Goal: Task Accomplishment & Management: Manage account settings

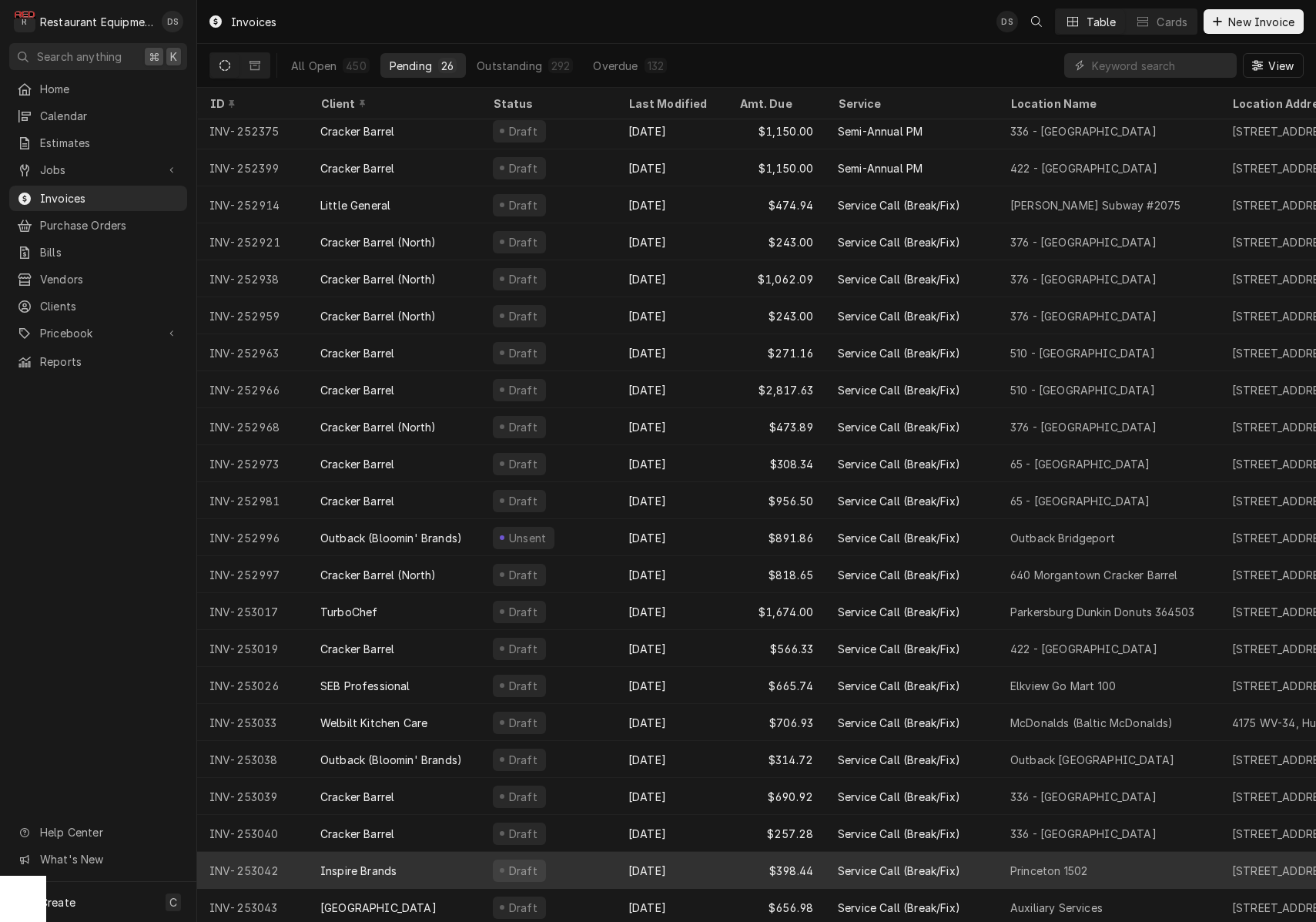
click at [586, 862] on div "Draft" at bounding box center [548, 870] width 136 height 37
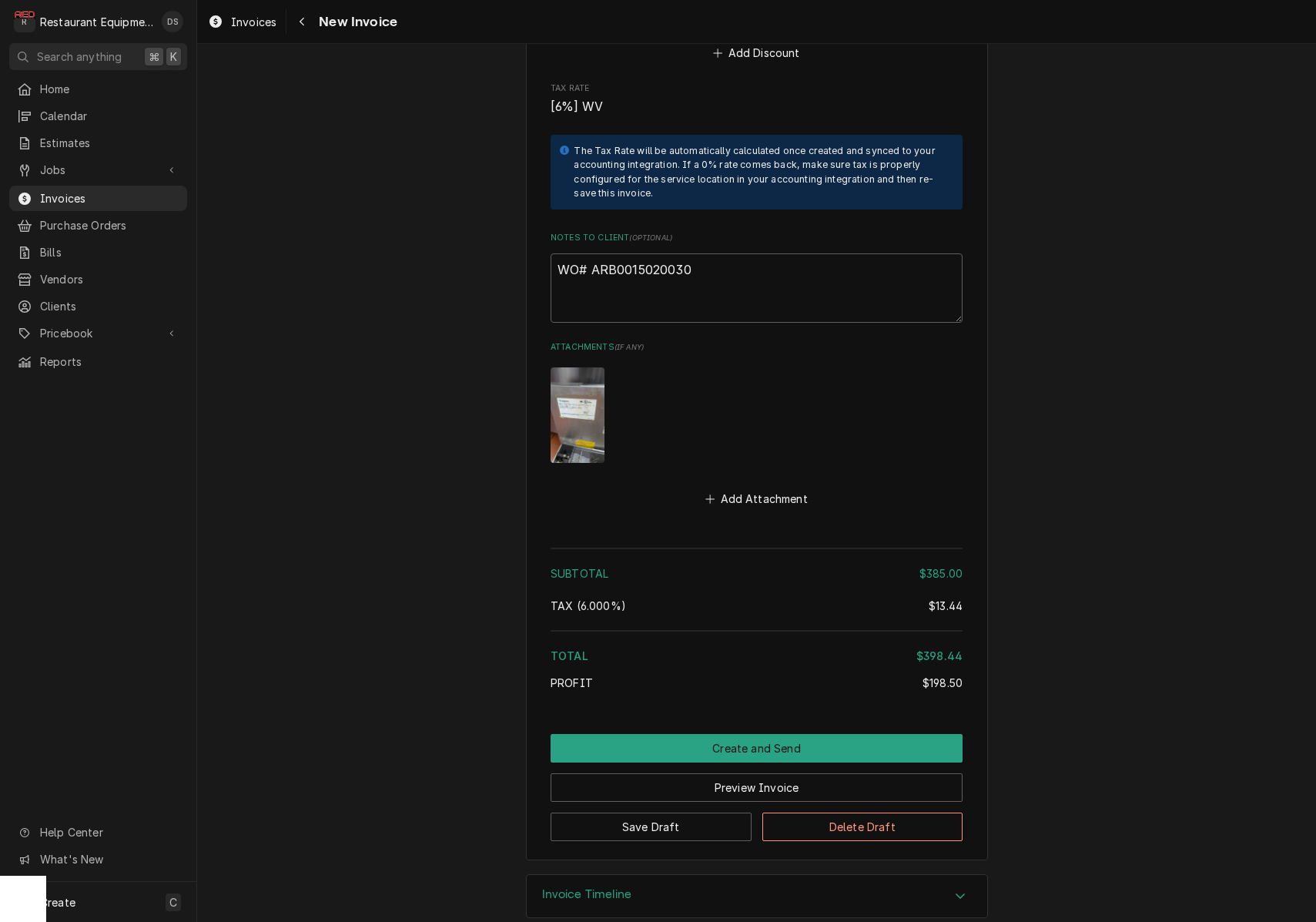
scroll to position [2662, 0]
drag, startPoint x: 691, startPoint y: 248, endPoint x: 592, endPoint y: 245, distance: 99.0
click at [593, 254] on textarea "WO# ARB0015020030" at bounding box center [757, 288] width 412 height 69
click at [246, 28] on span "Invoices" at bounding box center [253, 22] width 46 height 16
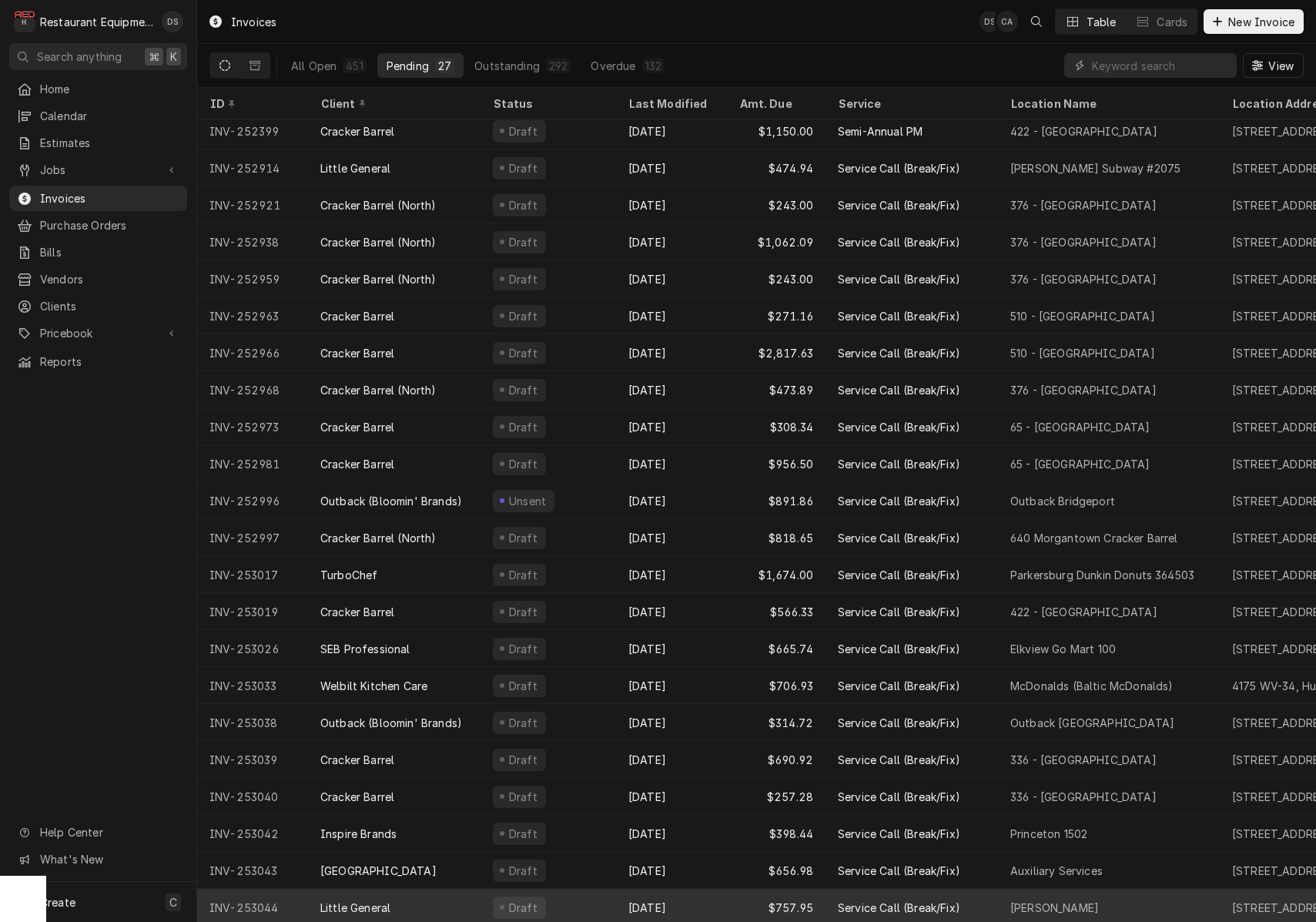
click at [693, 889] on div "[DATE]" at bounding box center [671, 907] width 111 height 37
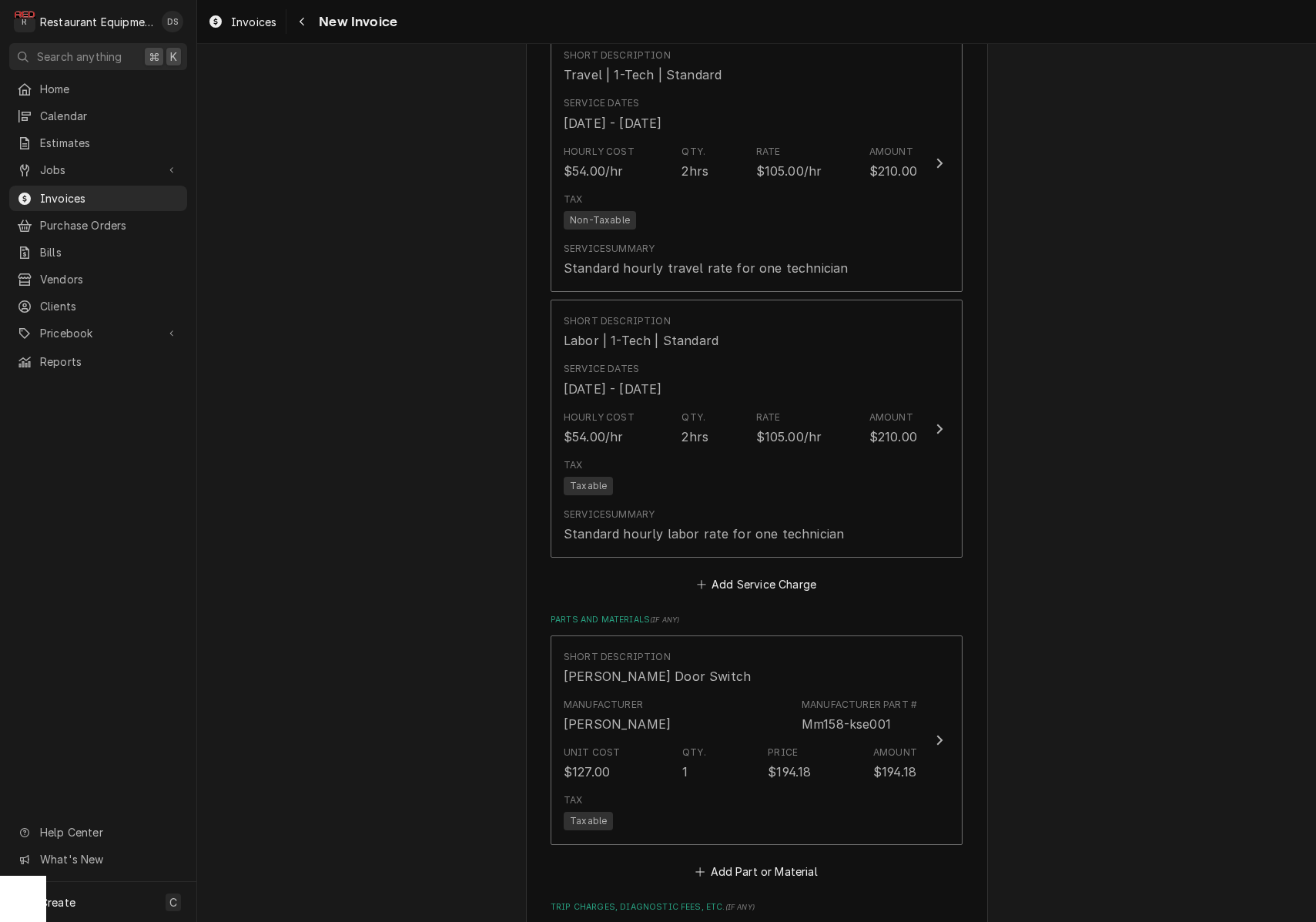
scroll to position [1937, 0]
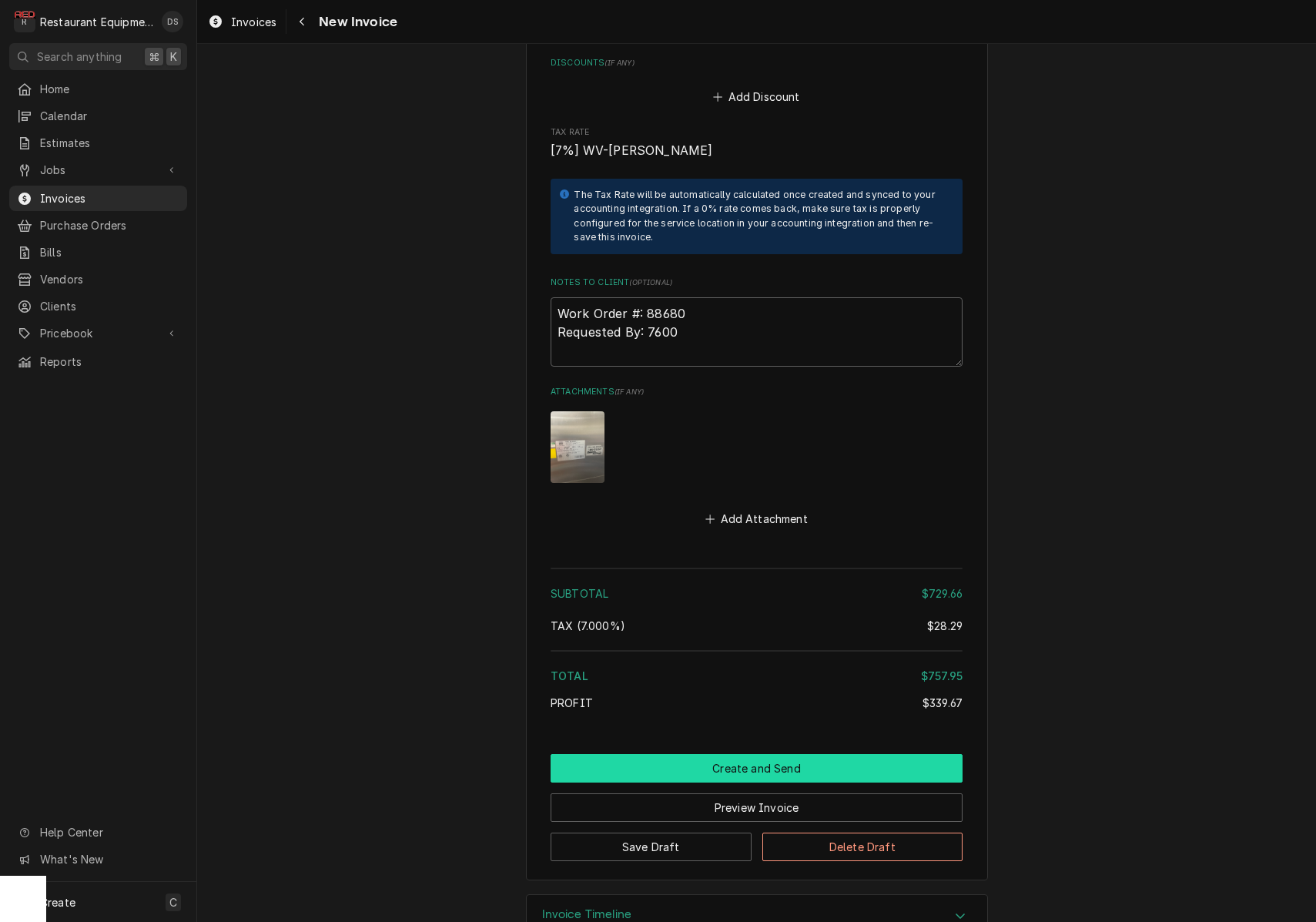
click at [706, 754] on button "Create and Send" at bounding box center [757, 768] width 412 height 29
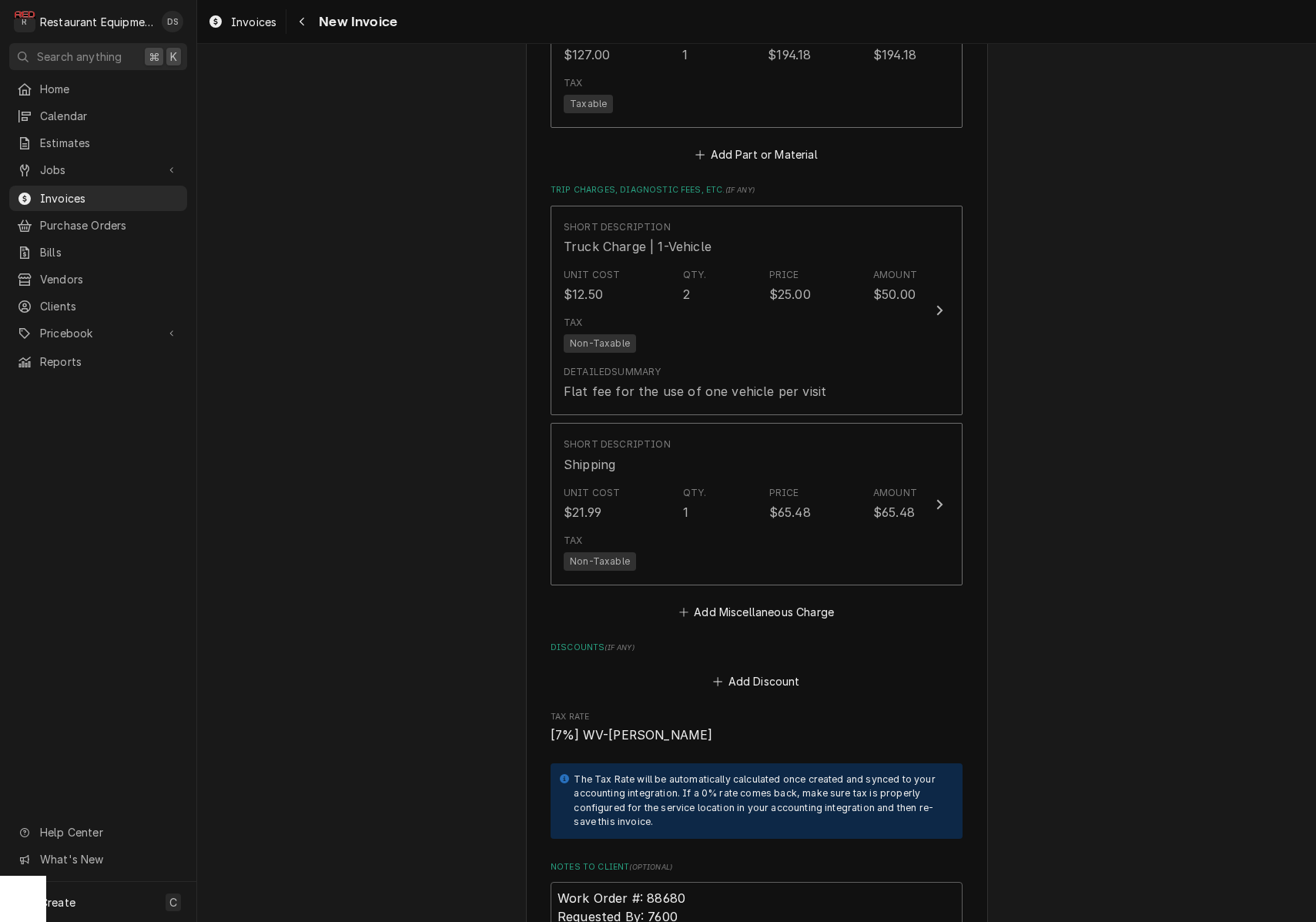
scroll to position [2570, 0]
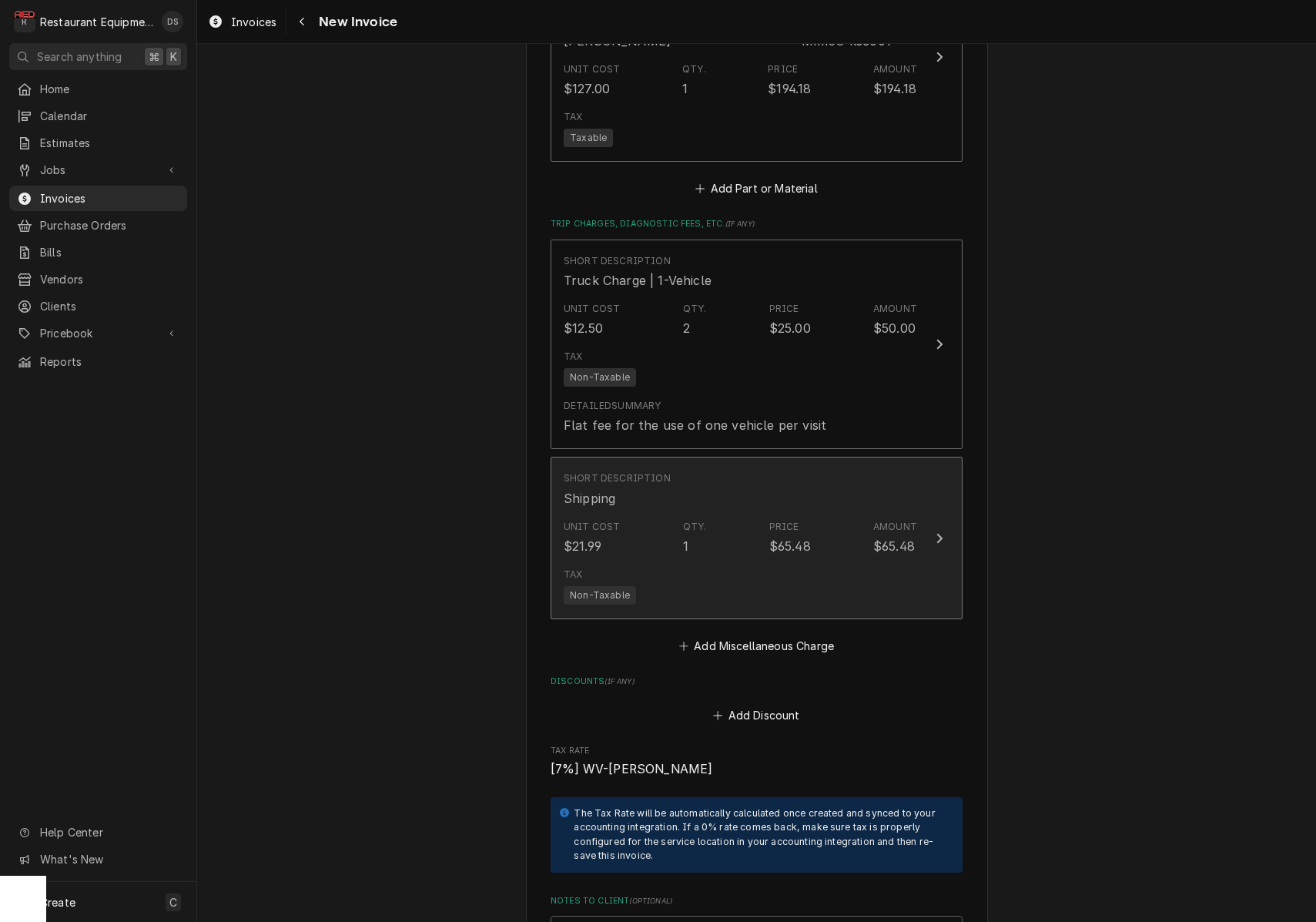
click at [789, 520] on div "Price" at bounding box center [784, 527] width 30 height 14
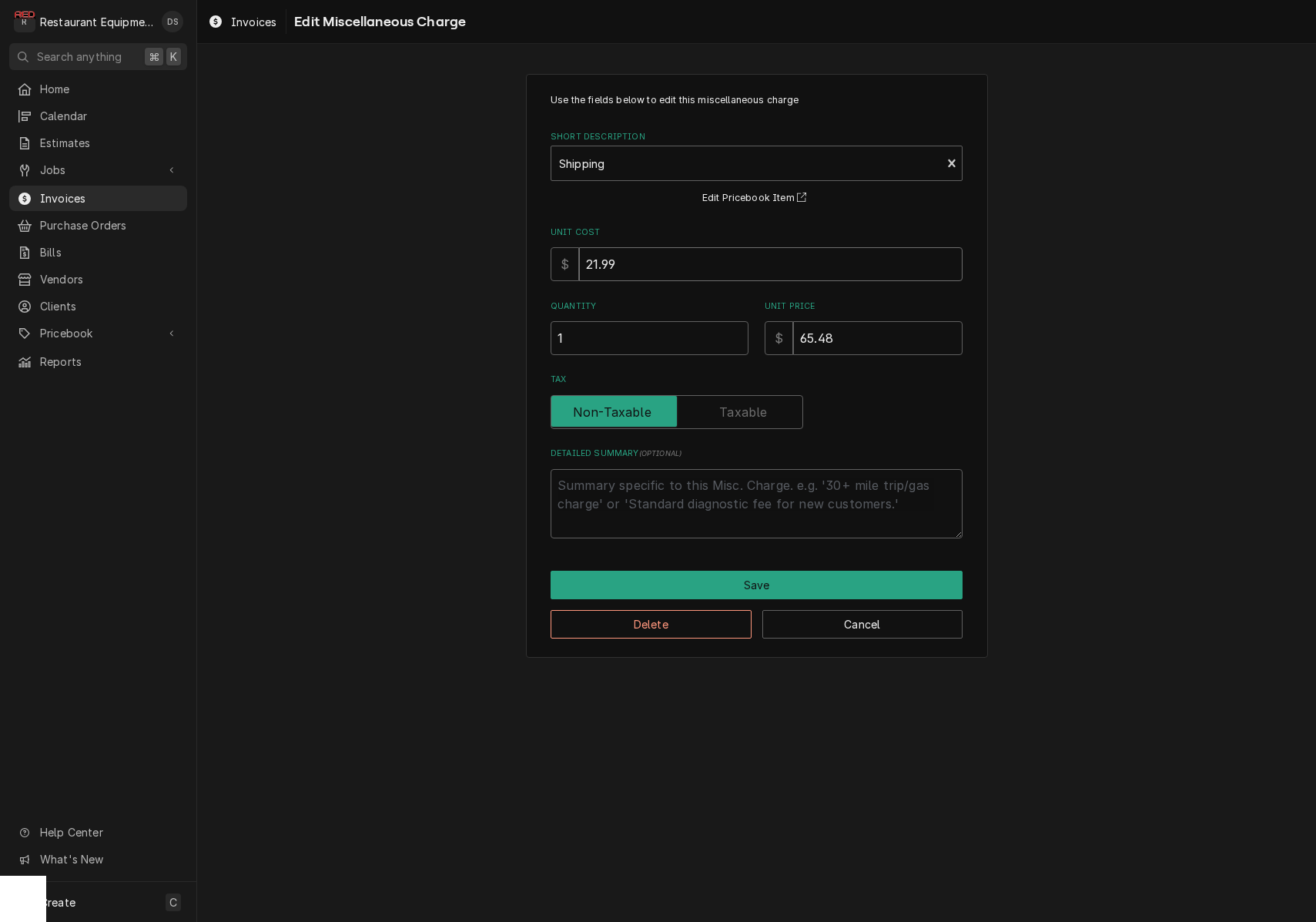
drag, startPoint x: 629, startPoint y: 264, endPoint x: 426, endPoint y: 226, distance: 206.5
click at [426, 226] on div "Use the fields below to edit this miscellaneous charge Short Description Shippi…" at bounding box center [756, 366] width 1118 height 611
type textarea "x"
type input "8"
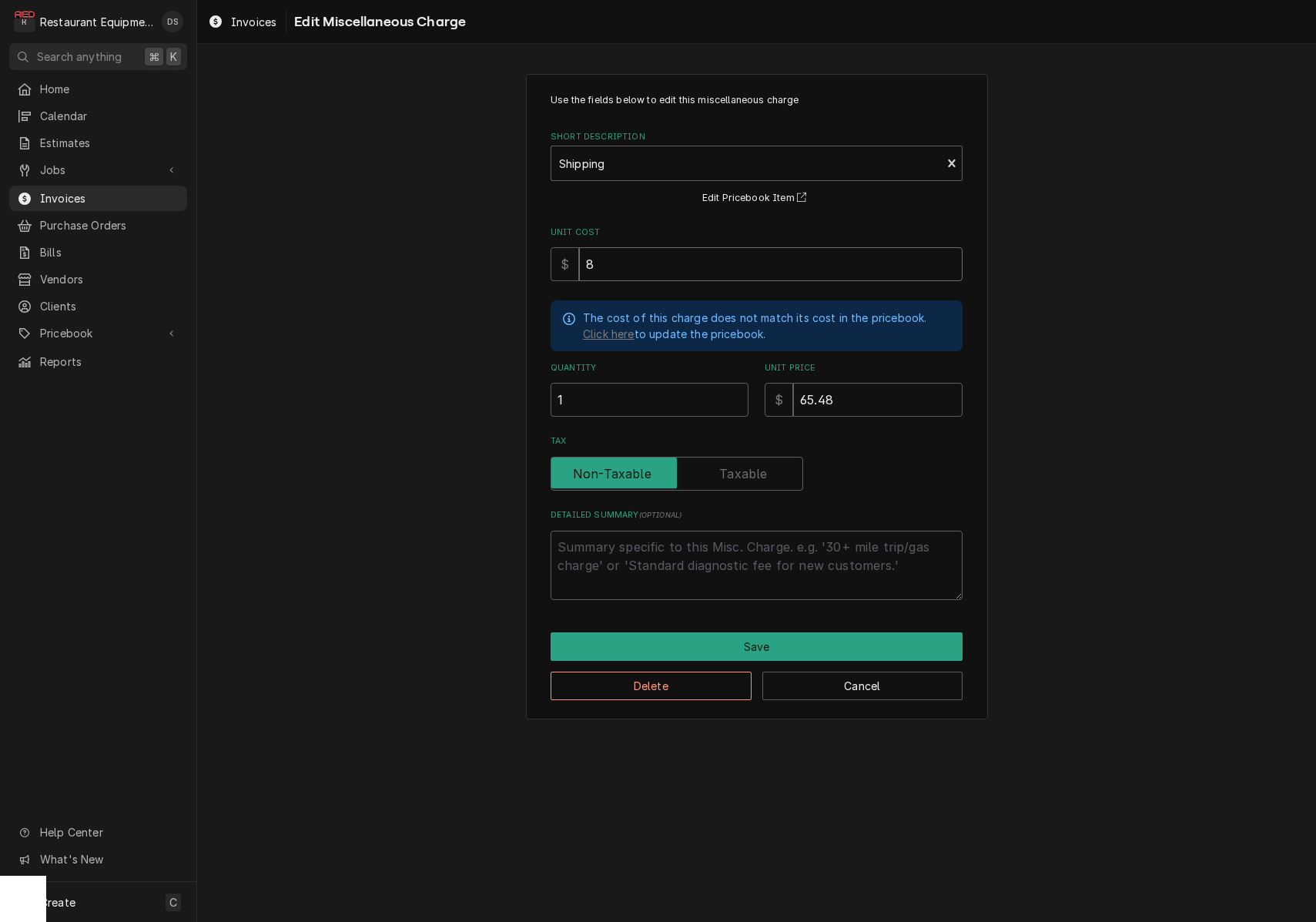
type textarea "x"
type input "80"
type textarea "x"
type input "80.0"
type textarea "x"
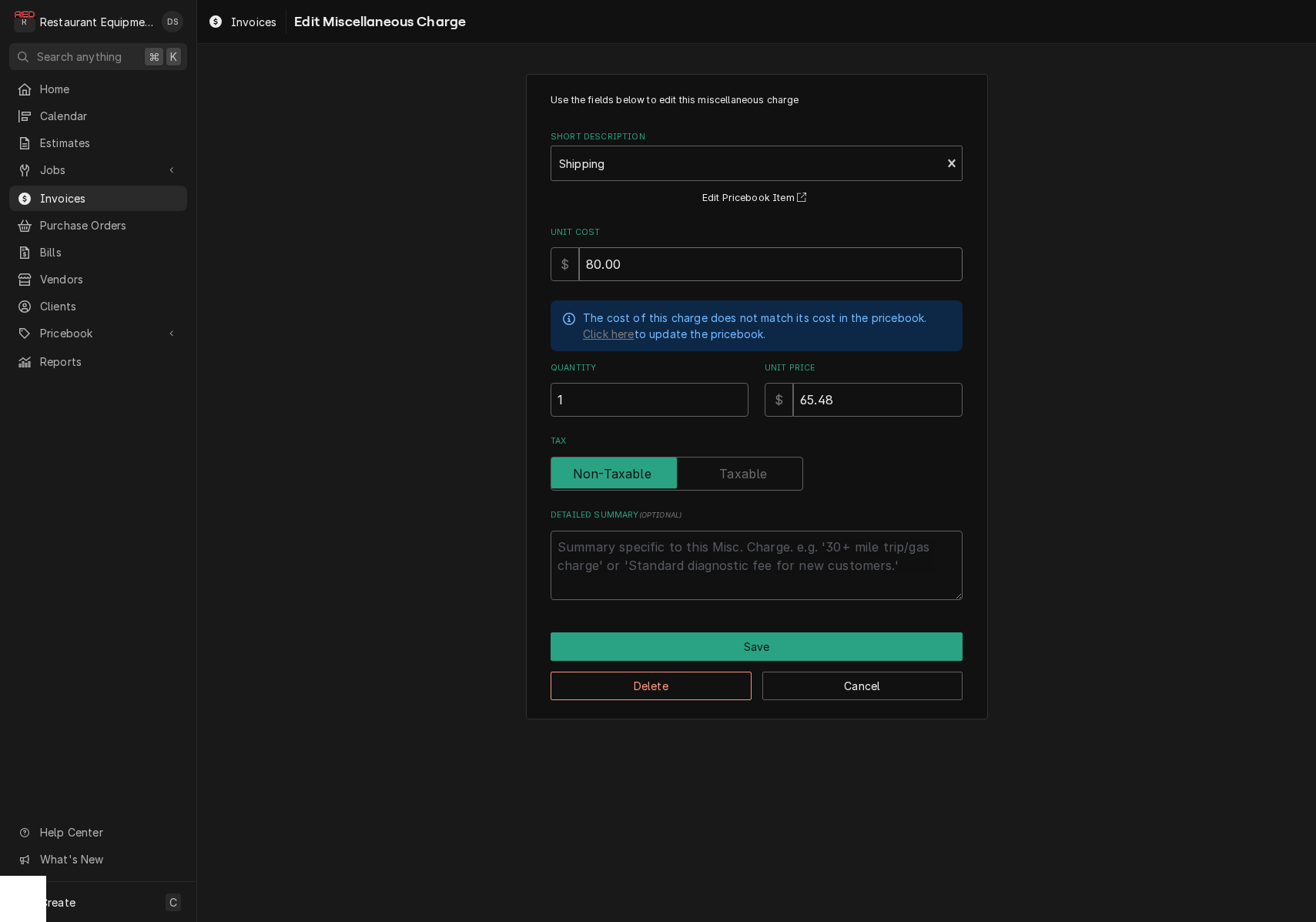
type input "80.00"
click at [900, 398] on input "65.48" at bounding box center [878, 400] width 170 height 34
type textarea "x"
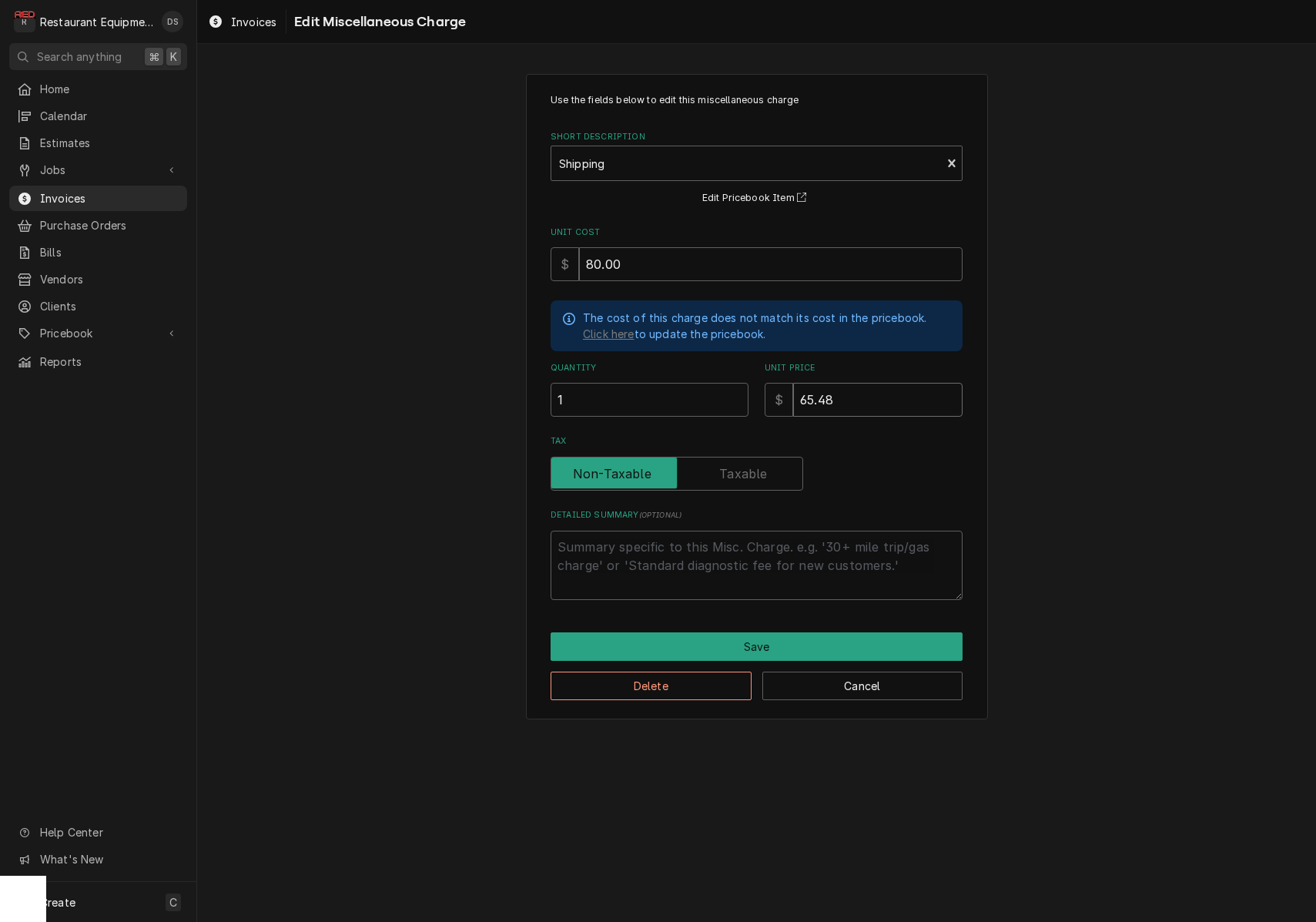
type input "1"
type textarea "x"
type input "10"
type textarea "x"
type input "107"
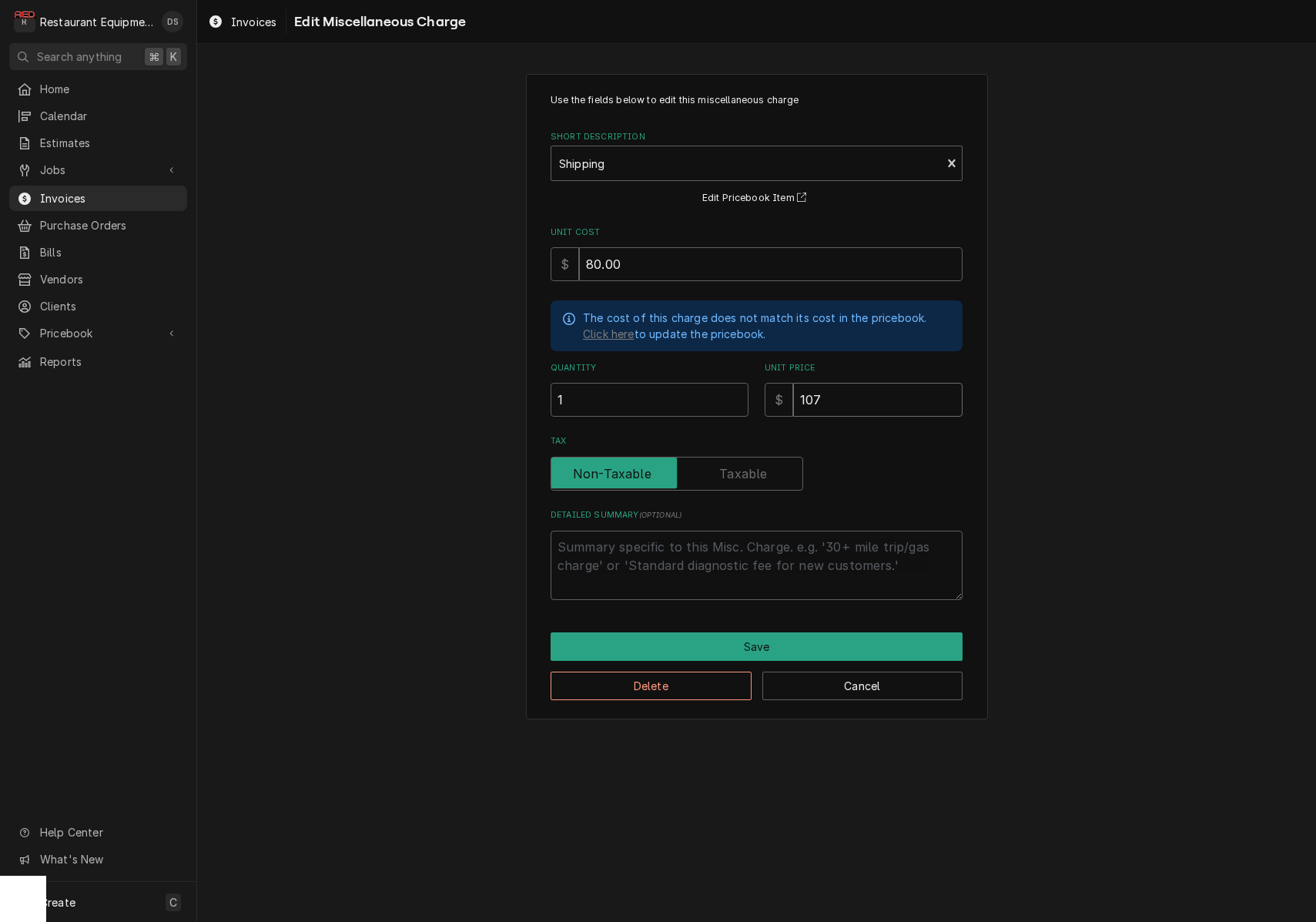
type textarea "x"
type input "107.4"
click at [800, 535] on textarea "Detailed Summary ( optional )" at bounding box center [757, 565] width 412 height 69
type textarea "x"
type textarea "d"
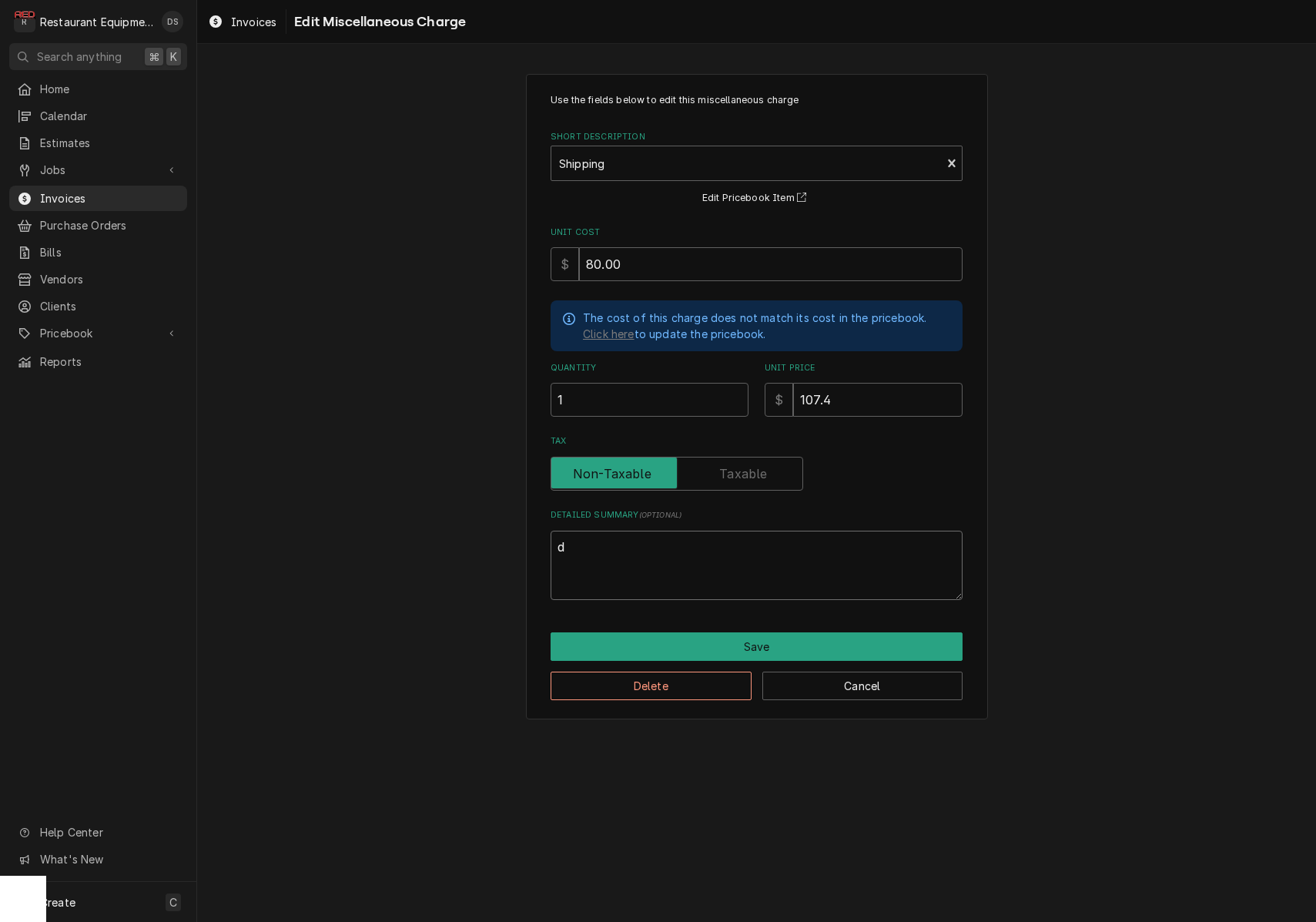
type textarea "x"
type textarea "D"
type textarea "x"
type textarea "Dr"
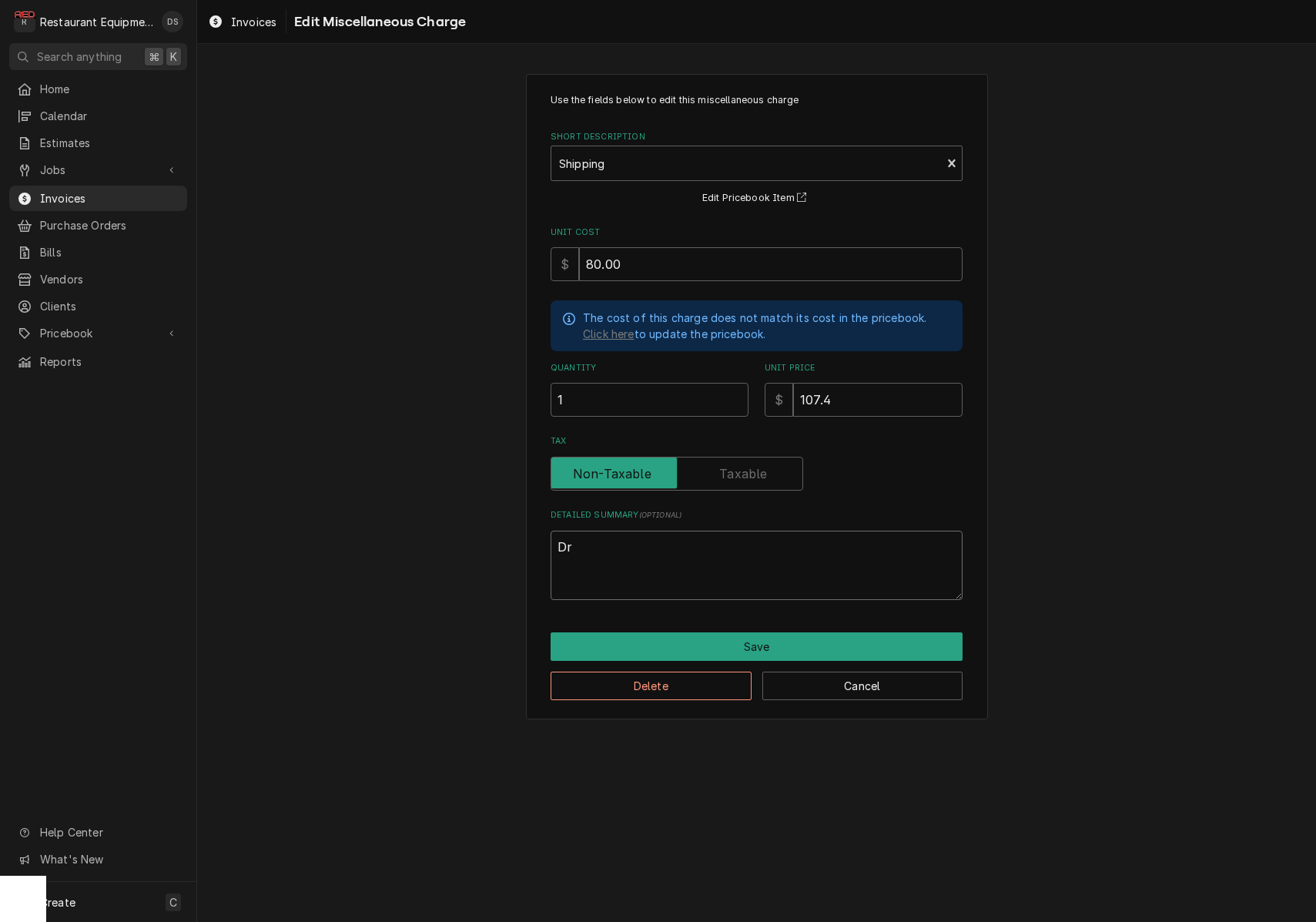
type textarea "x"
type textarea "Dro"
type textarea "x"
type textarea "Drop"
type textarea "x"
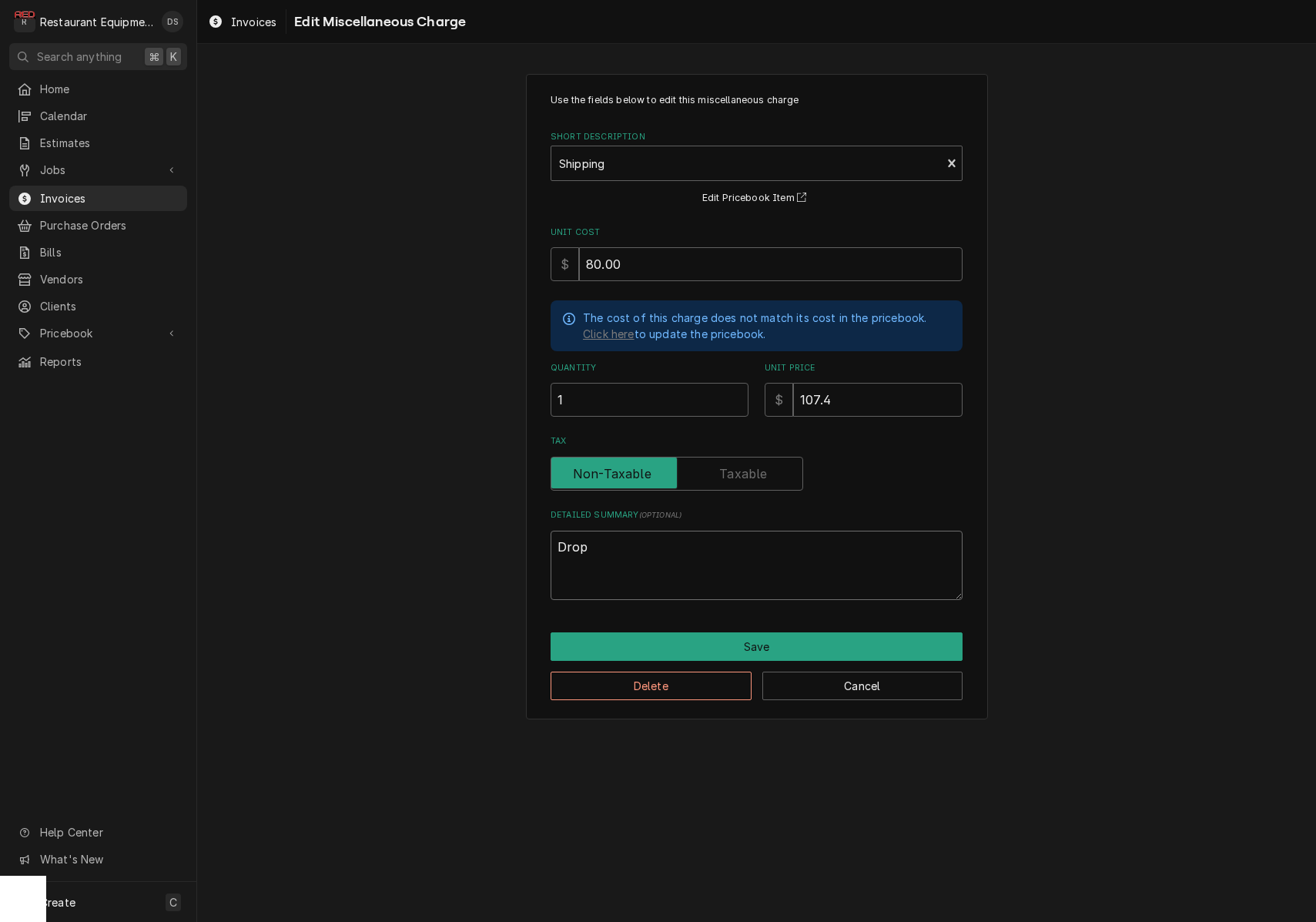
type textarea "Drop"
type textarea "x"
type textarea "Drop s"
type textarea "x"
type textarea "Drop sh"
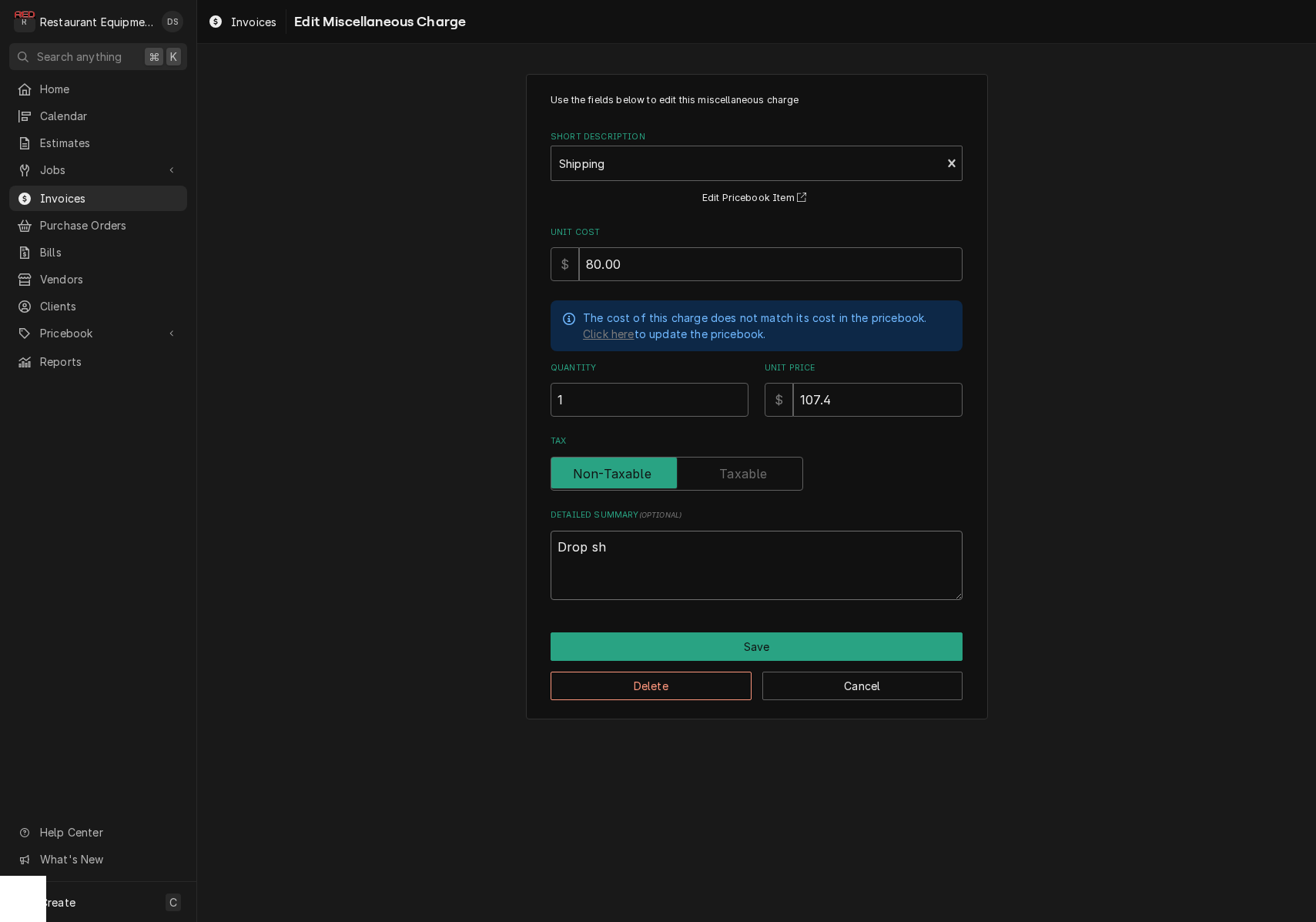
type textarea "x"
type textarea "Drop shi"
type textarea "x"
type textarea "Drop ship"
type textarea "x"
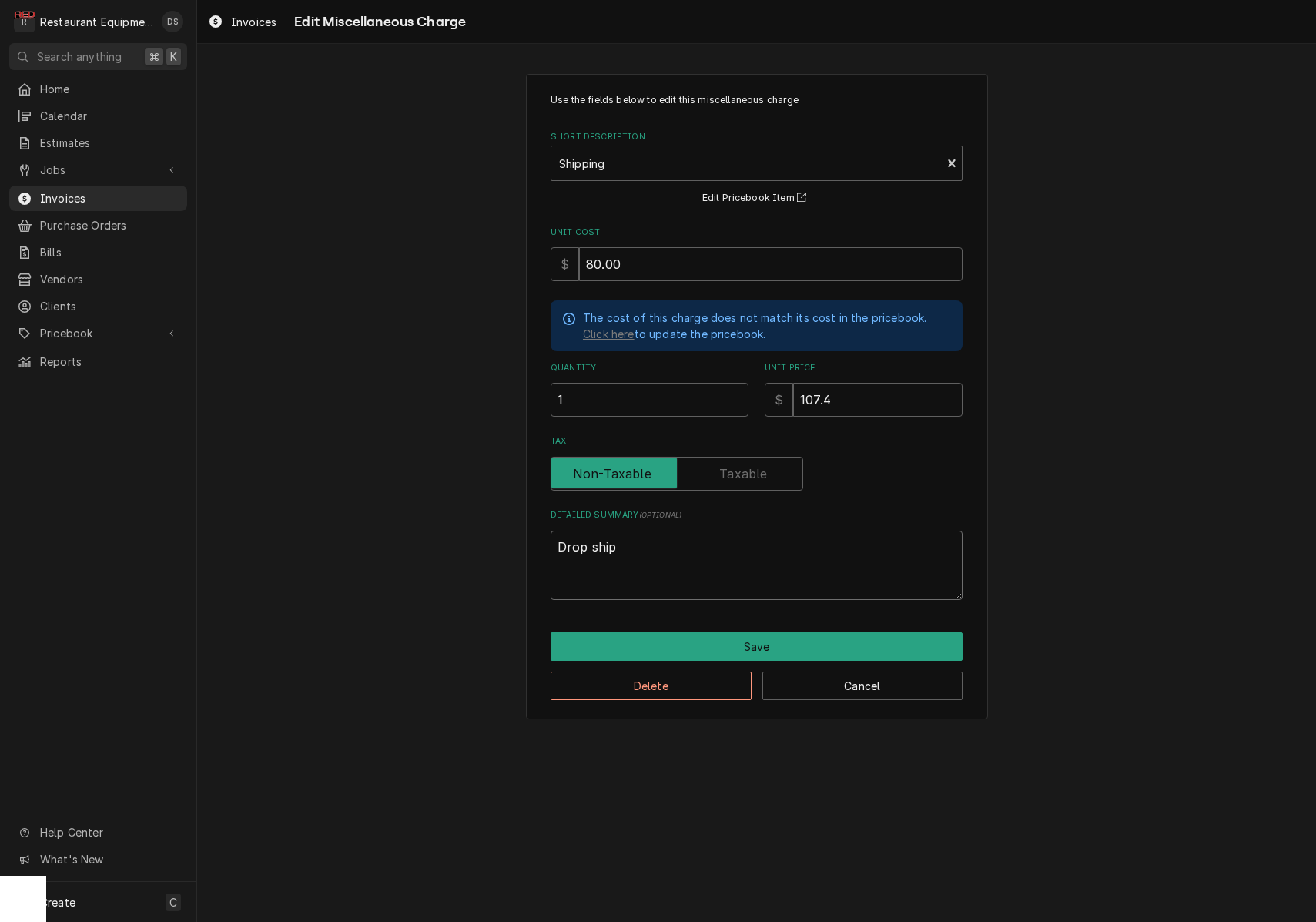
type textarea "Drop shipp"
type textarea "x"
type textarea "Drop shippe"
type textarea "x"
type textarea "Drop shipped"
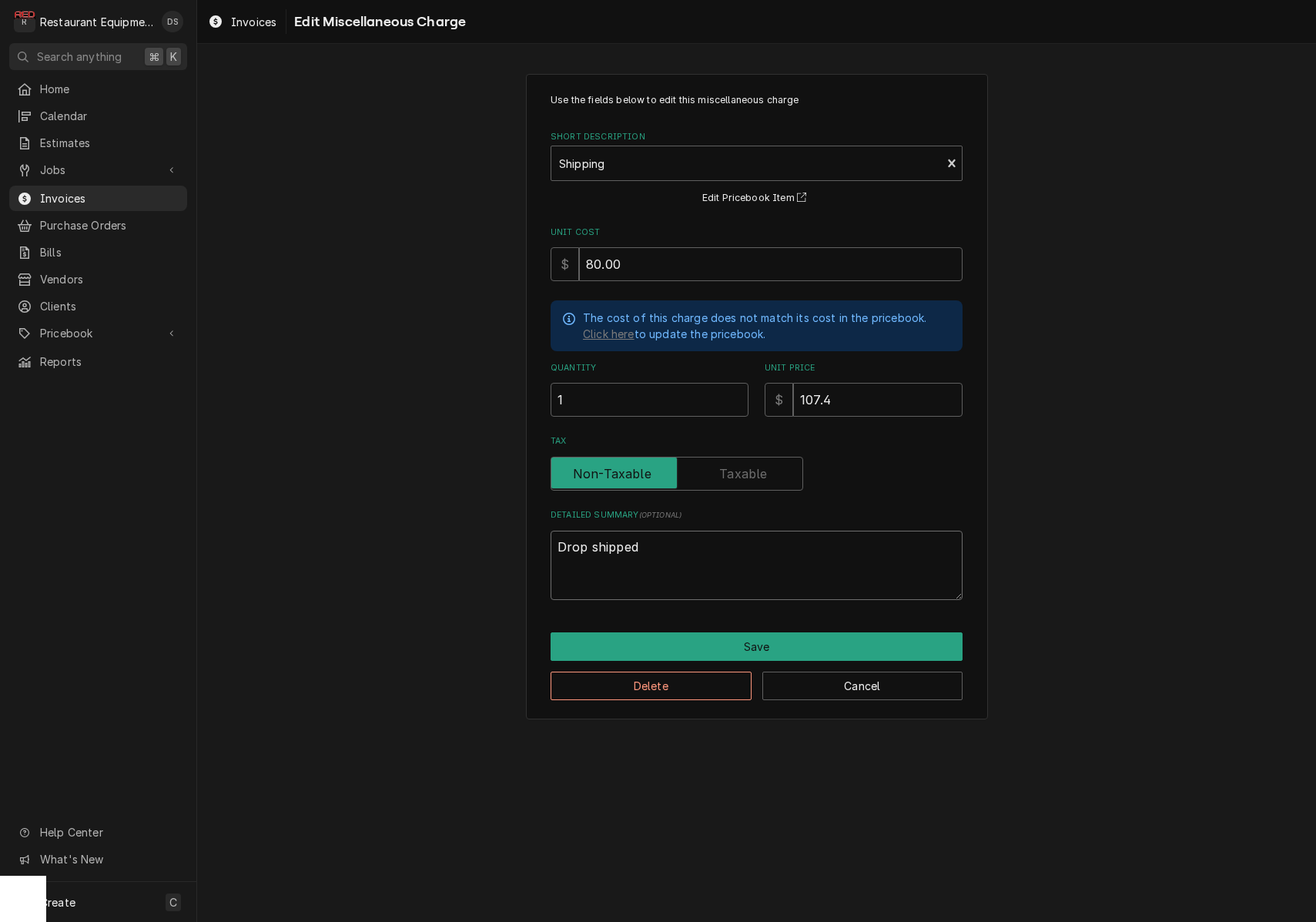
type textarea "x"
type textarea "Drop shipped"
type textarea "x"
type textarea "Drop shipped f"
type textarea "x"
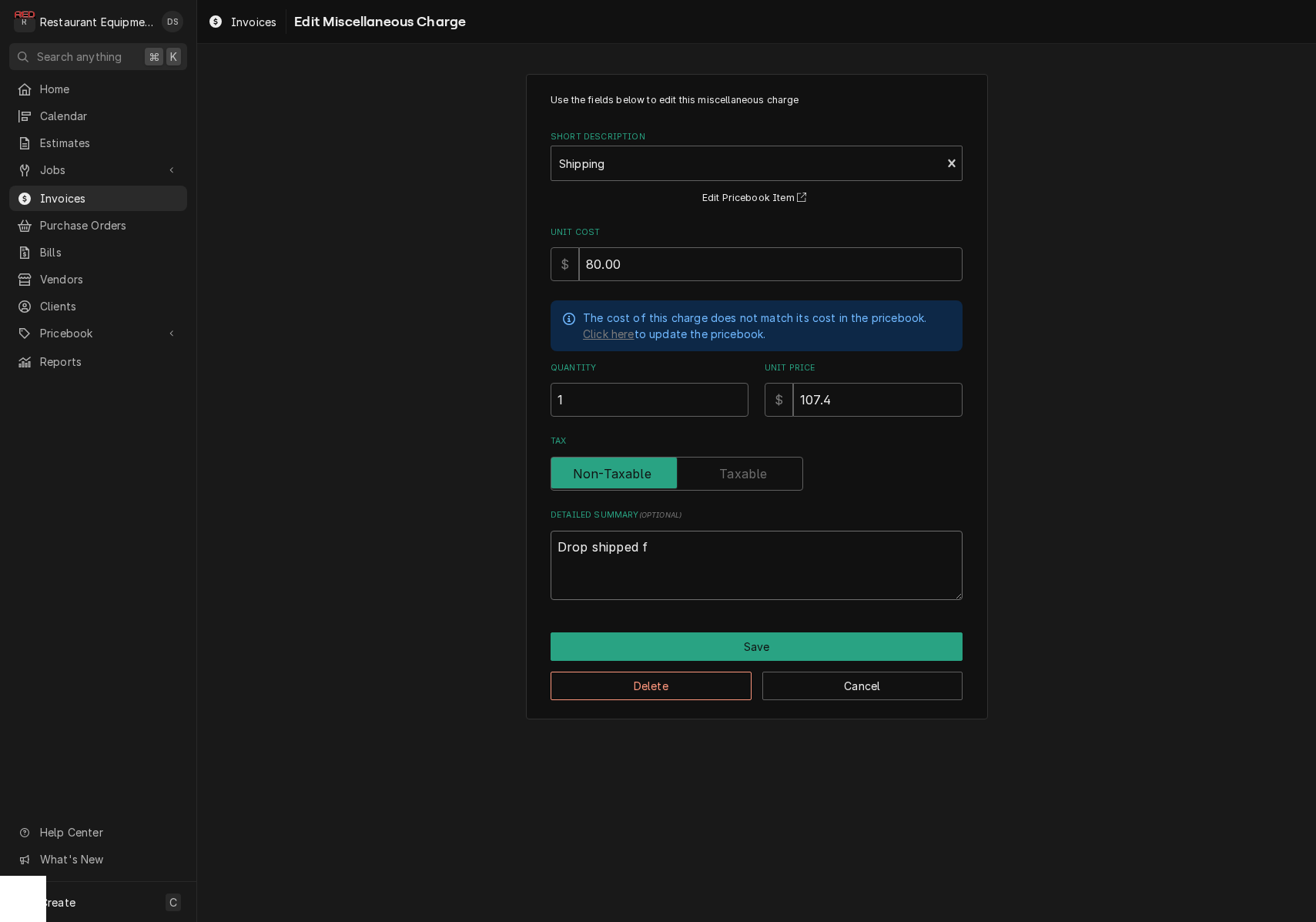
type textarea "Drop shipped fr"
type textarea "x"
type textarea "Drop shipped fro"
type textarea "x"
type textarea "Drop shipped from"
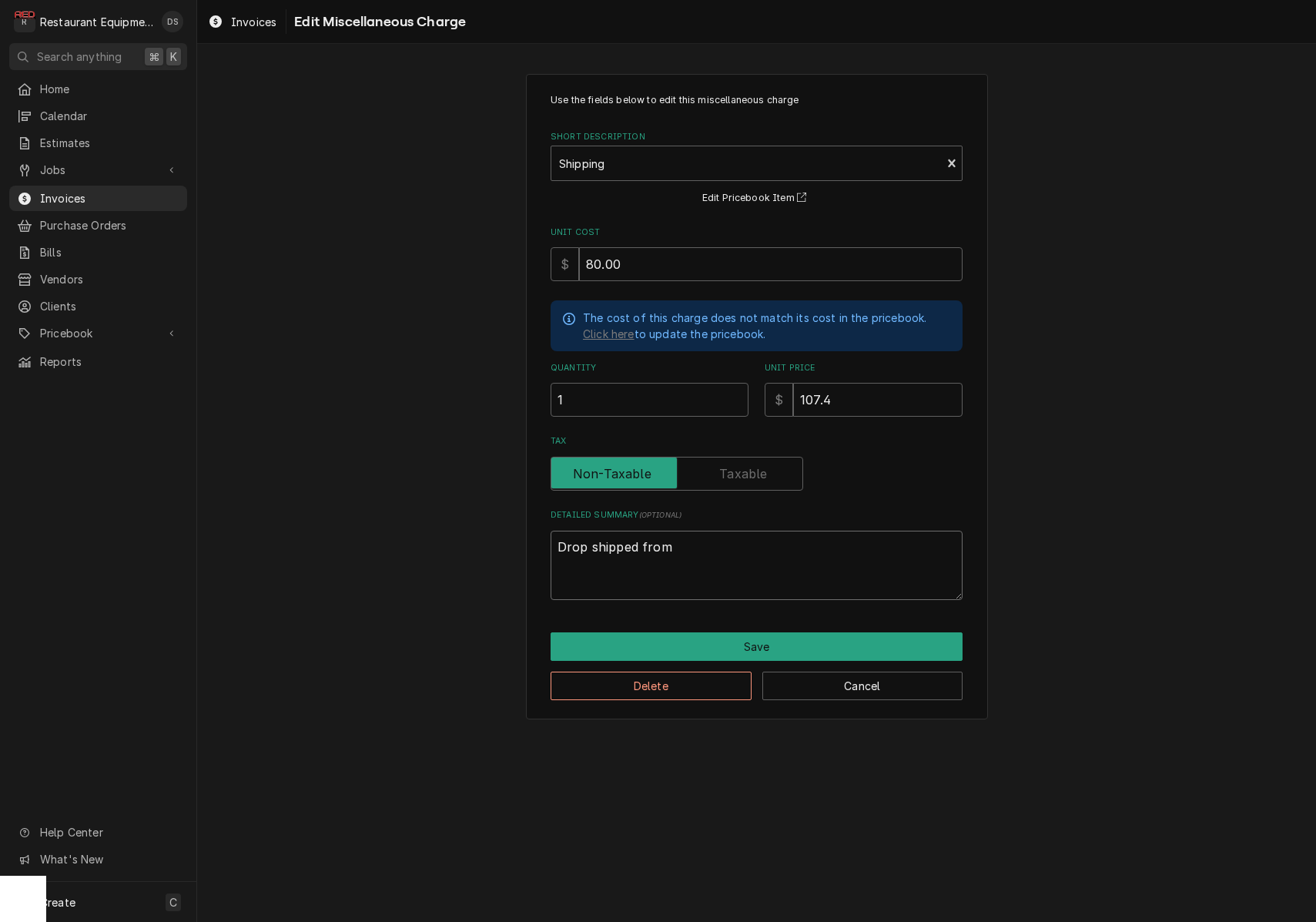
type textarea "x"
type textarea "Drop shipped from"
type textarea "x"
type textarea "Drop shipped from f"
type textarea "x"
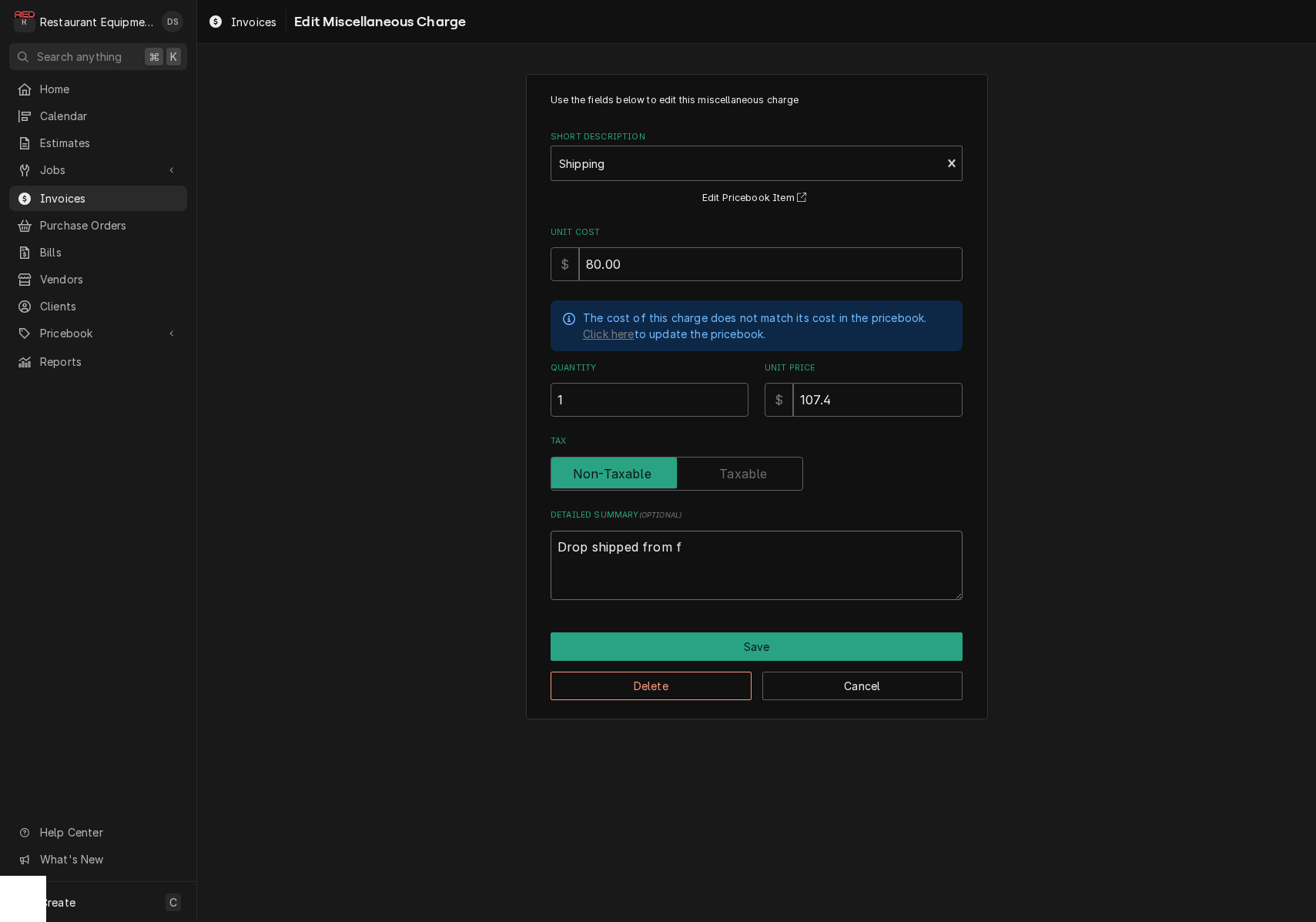
type textarea "Drop shipped from fa"
type textarea "x"
type textarea "Drop shipped from fac"
type textarea "x"
type textarea "Drop shipped from fact"
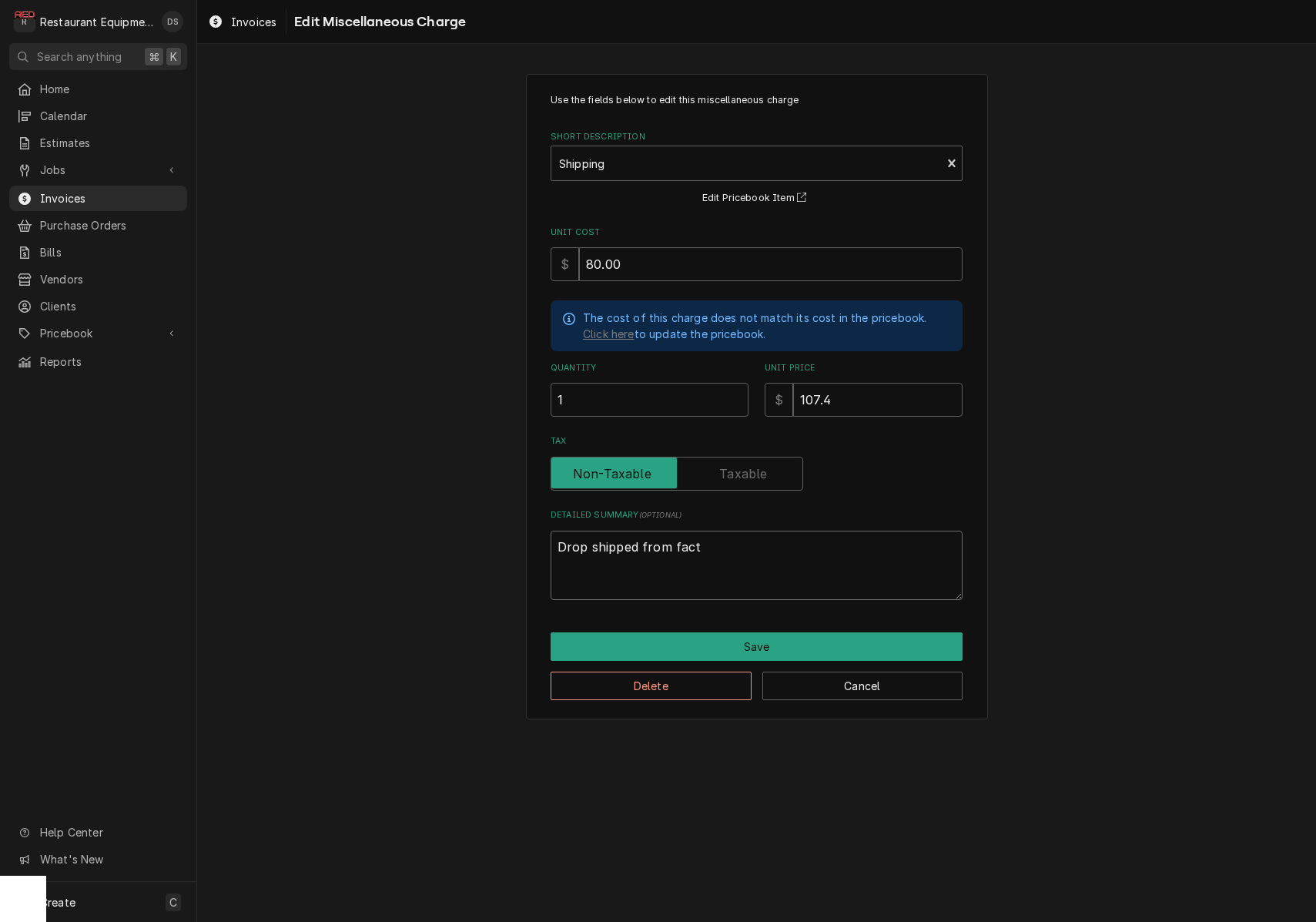
type textarea "x"
type textarea "Drop shipped from facto"
type textarea "x"
type textarea "Drop shipped from factor"
type textarea "x"
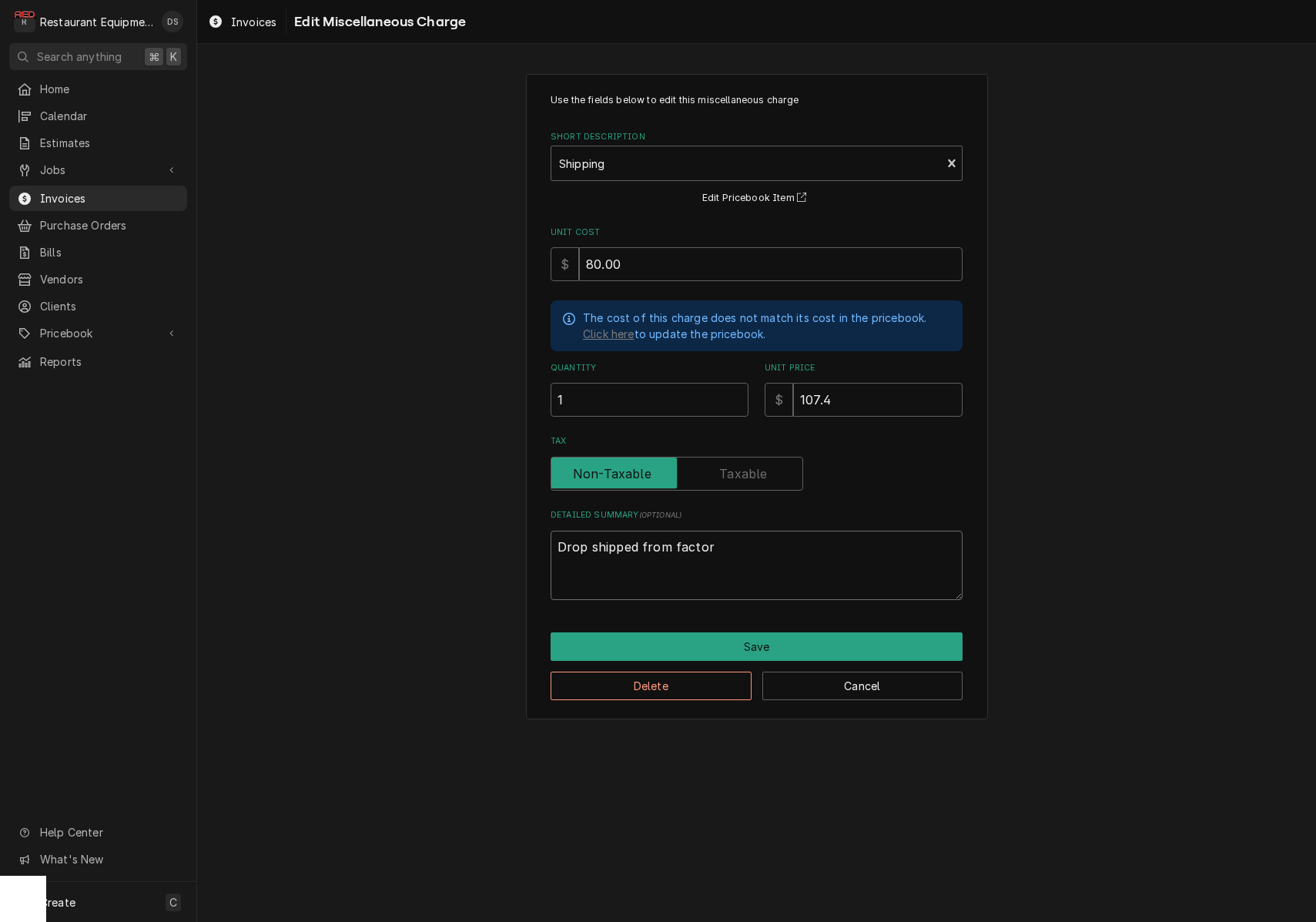
type textarea "Drop shipped from factory"
type textarea "x"
type textarea "Drop shipped from factory."
type textarea "x"
type textarea "Drop shipped from factory."
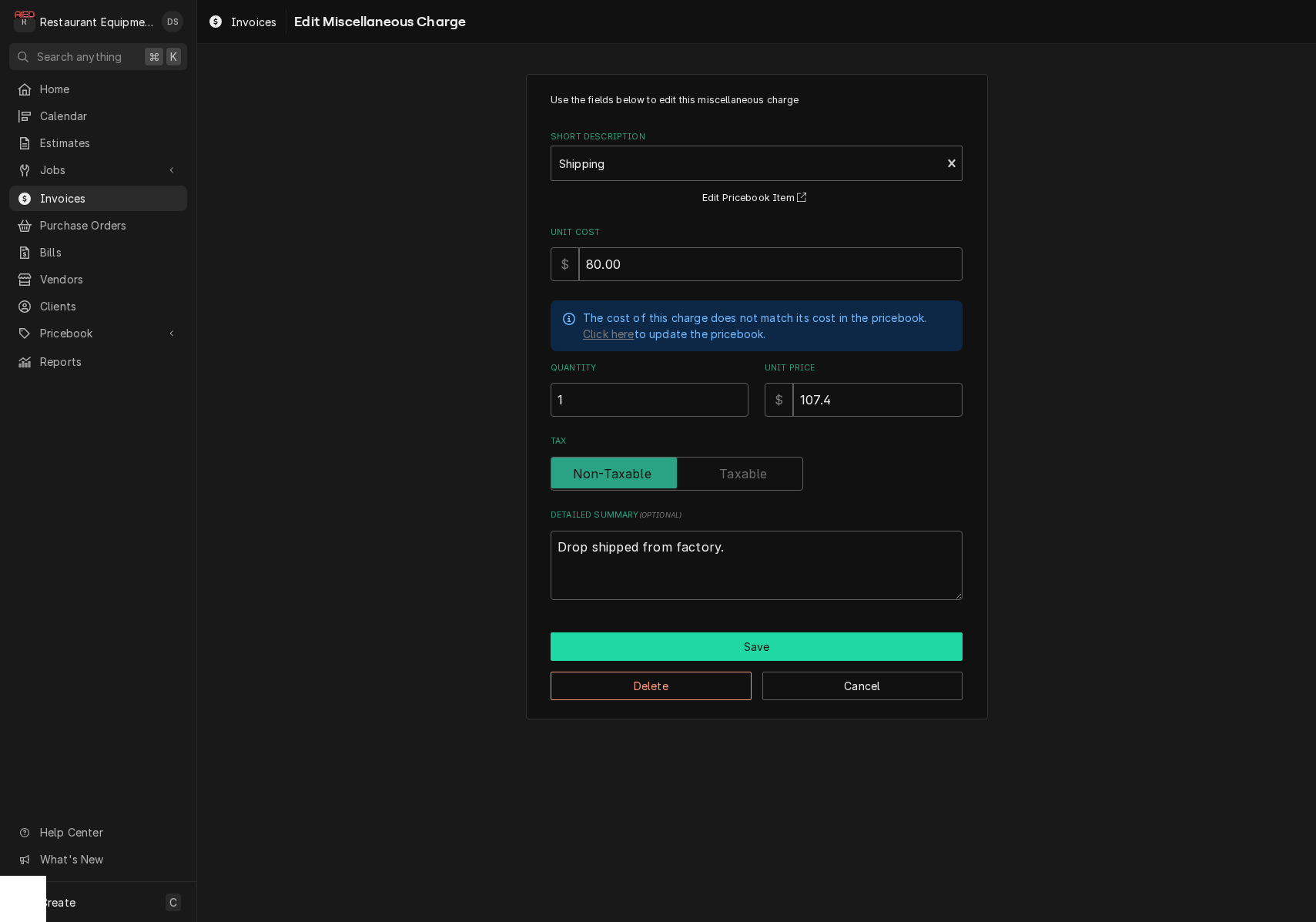
click at [792, 640] on button "Save" at bounding box center [757, 646] width 412 height 29
type textarea "x"
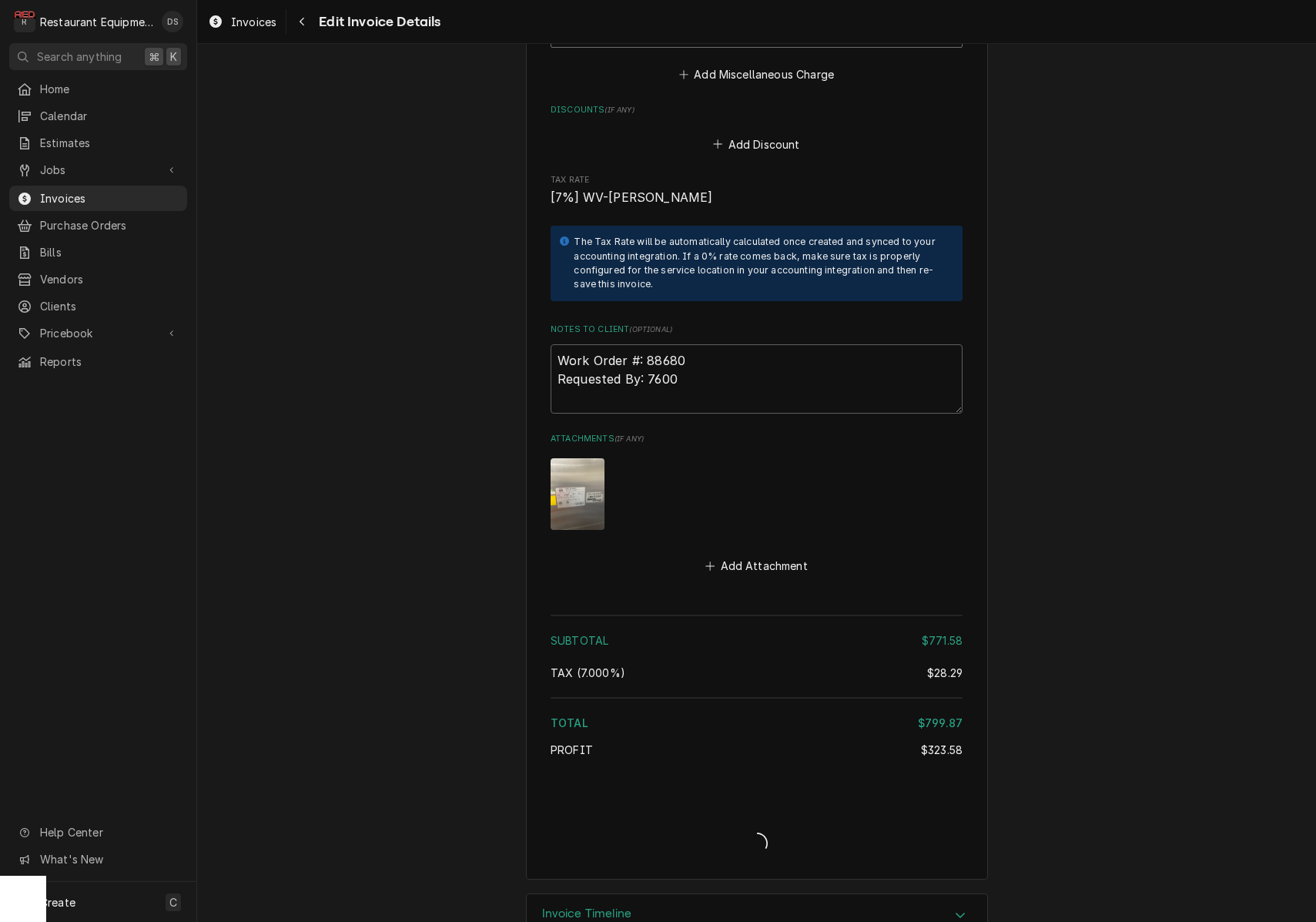
scroll to position [3188, 0]
click at [311, 20] on button "Navigate back" at bounding box center [302, 22] width 25 height 25
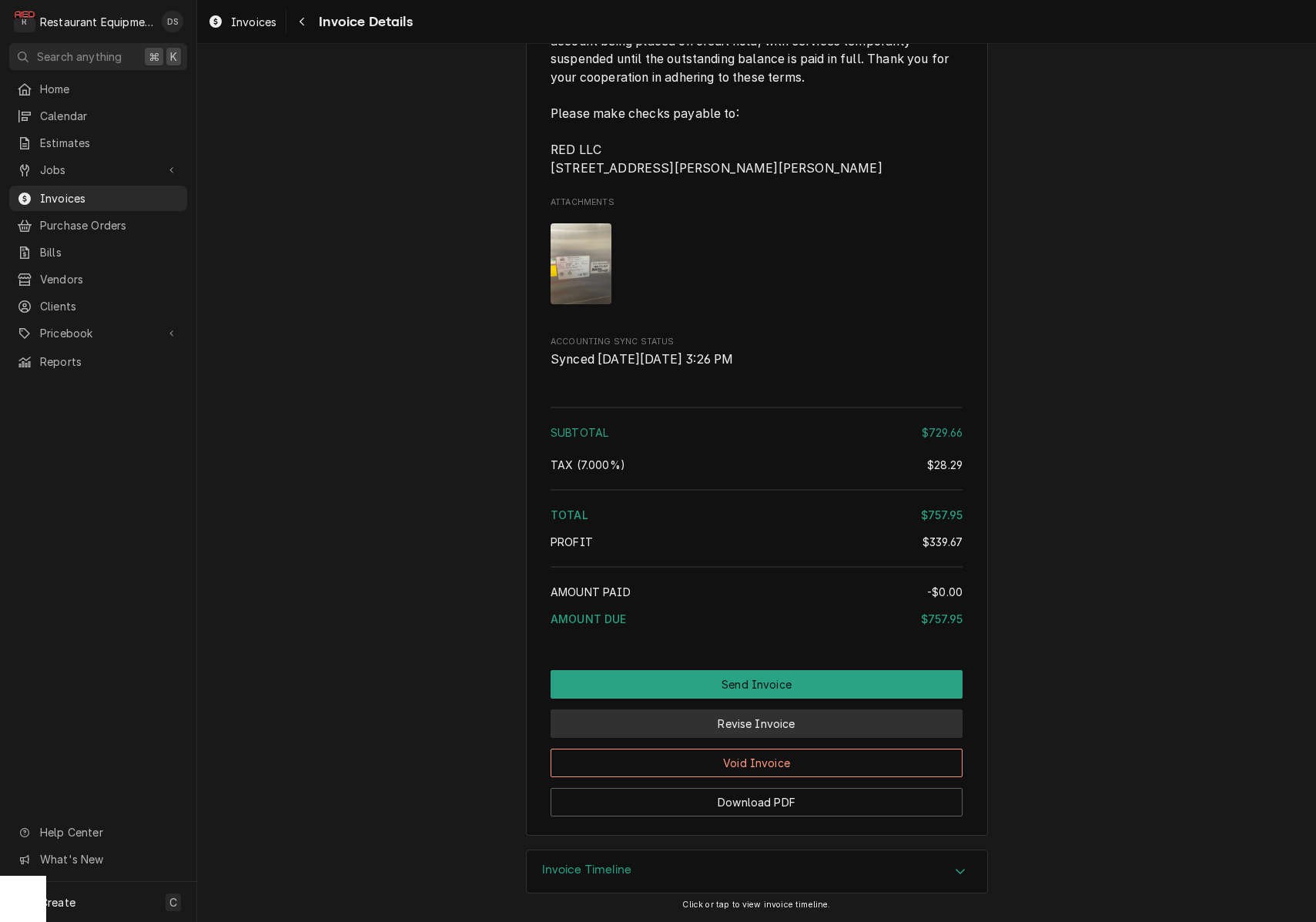
click at [787, 729] on button "Revise Invoice" at bounding box center [757, 723] width 412 height 29
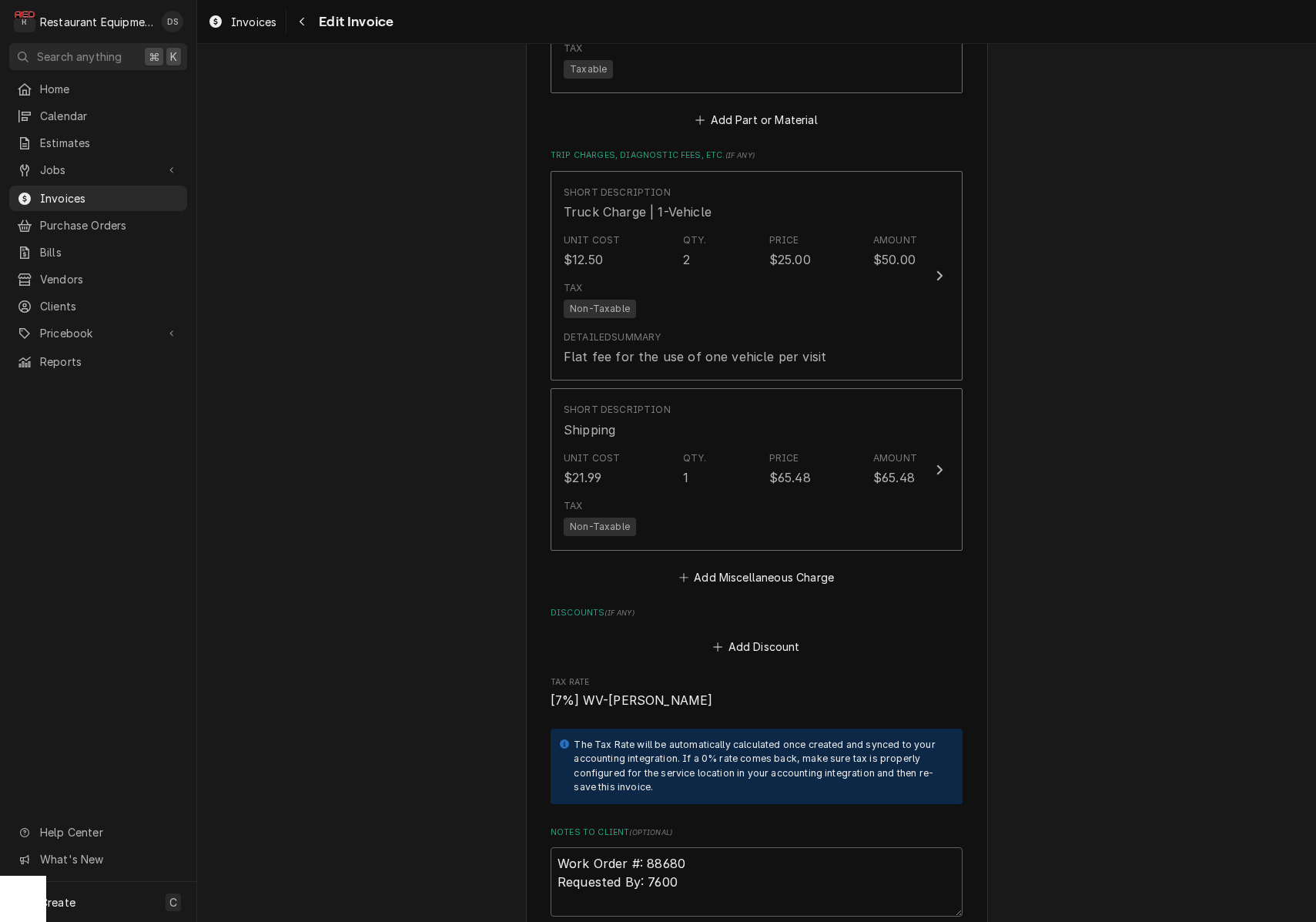
scroll to position [2627, 0]
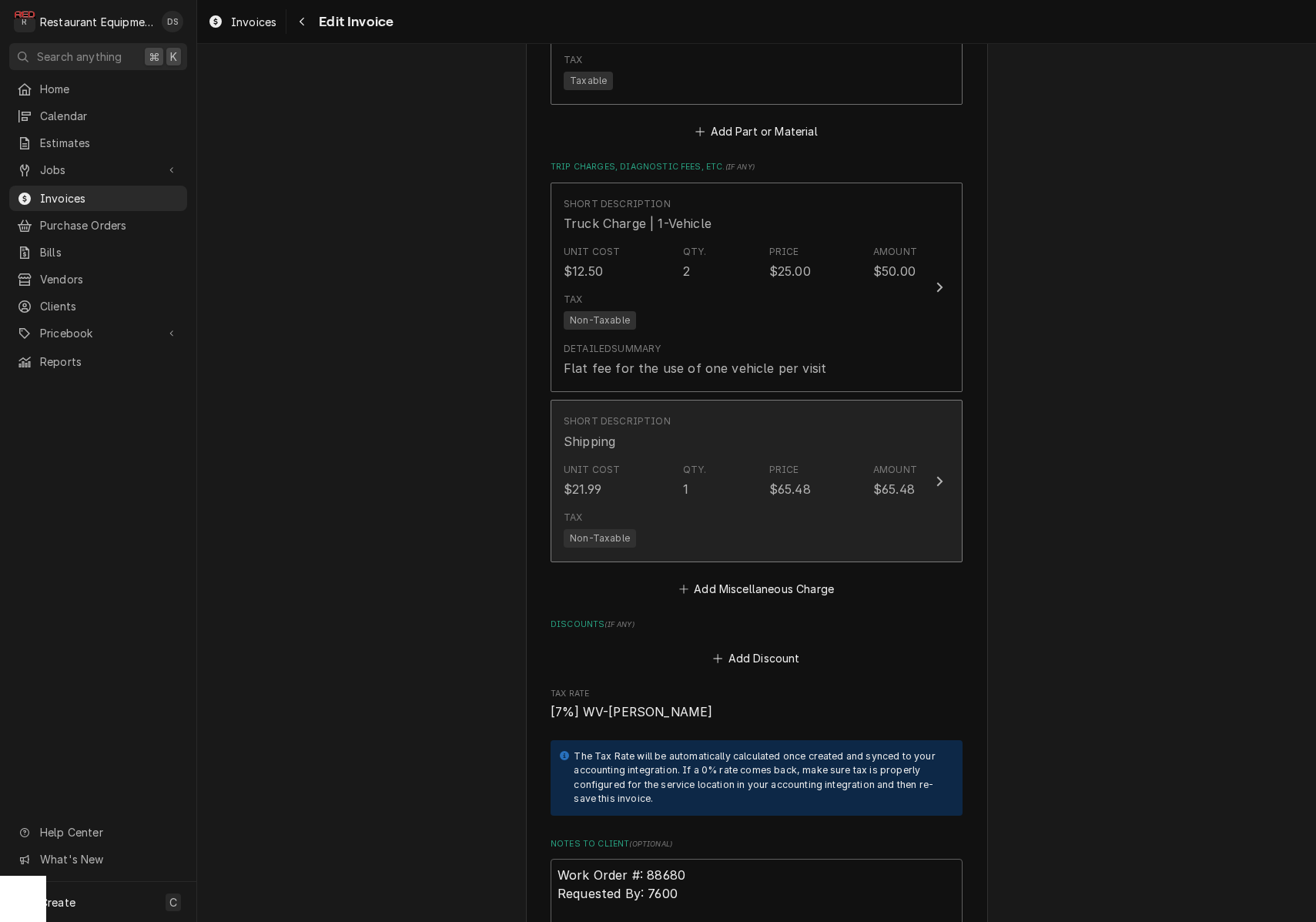
click at [826, 456] on div "Unit Cost $21.99 Qty. 1 Price $65.48 Amount $65.48" at bounding box center [740, 480] width 353 height 48
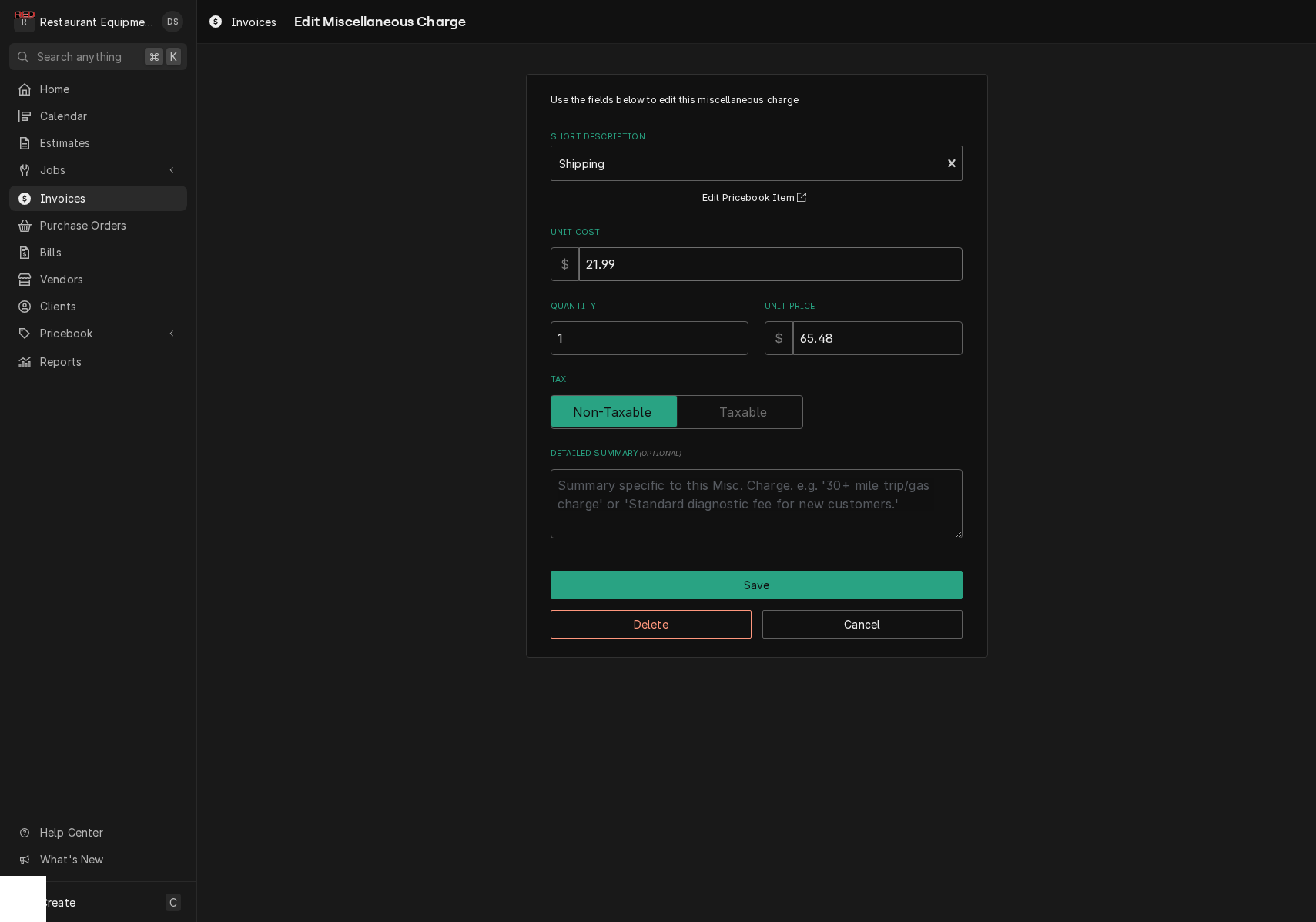
drag, startPoint x: 696, startPoint y: 262, endPoint x: 538, endPoint y: 250, distance: 158.5
click at [538, 251] on div "Use the fields below to edit this miscellaneous charge Short Description Shippi…" at bounding box center [757, 366] width 462 height 584
type textarea "x"
type input "8"
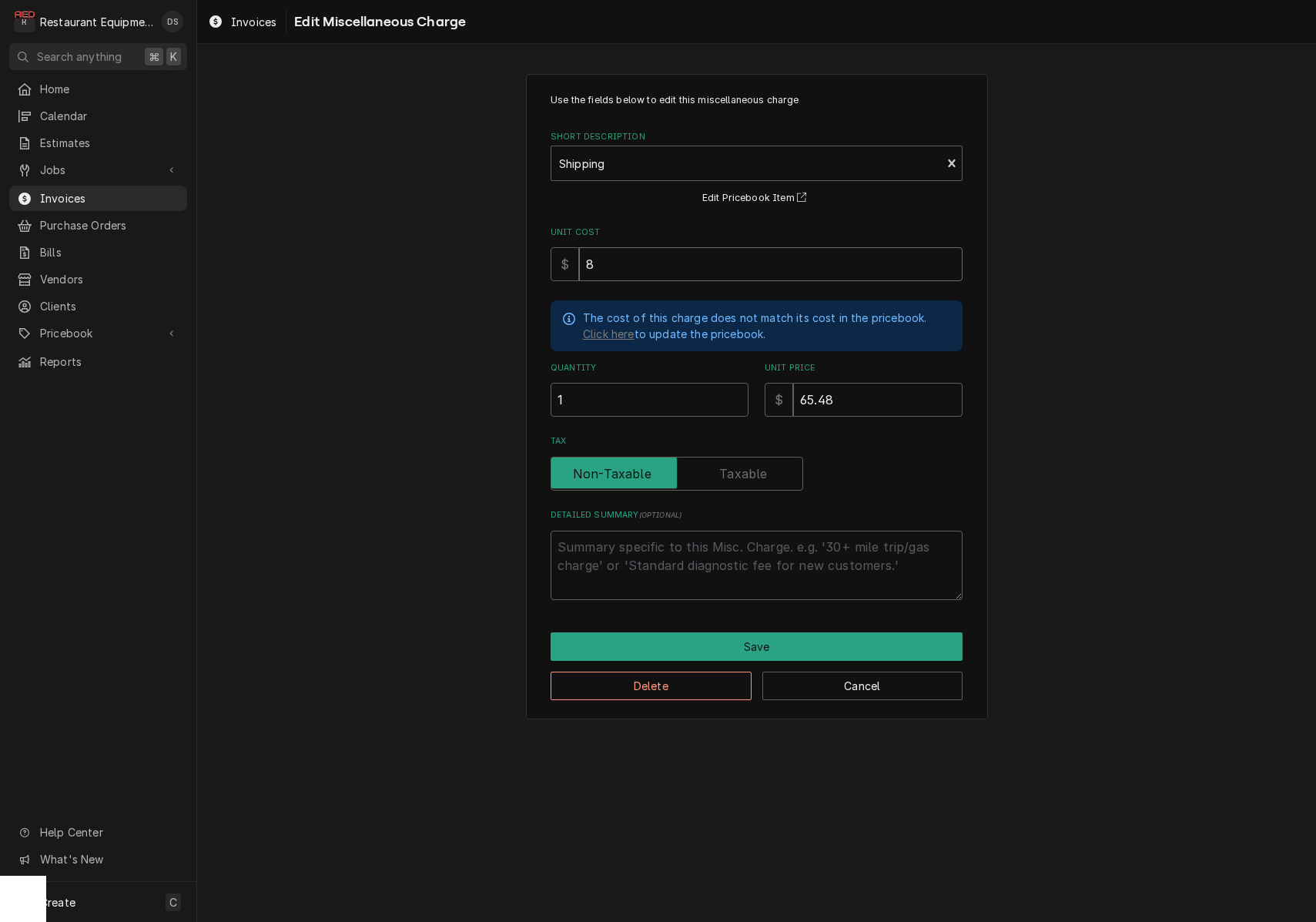
type textarea "x"
type input "80"
type textarea "x"
type input "80.0"
type textarea "x"
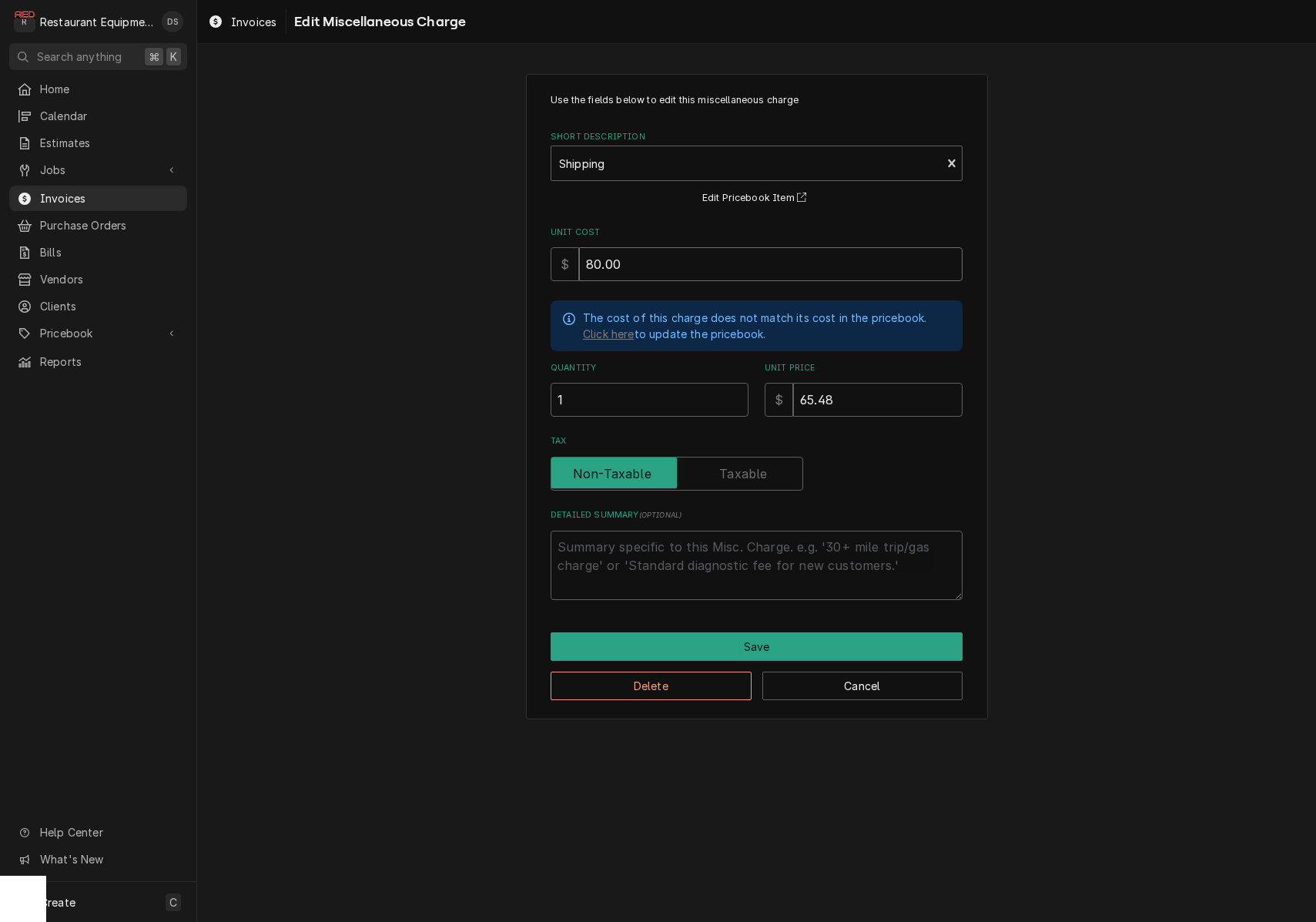
type input "80.00"
click at [849, 400] on input "65.48" at bounding box center [878, 400] width 170 height 34
type textarea "x"
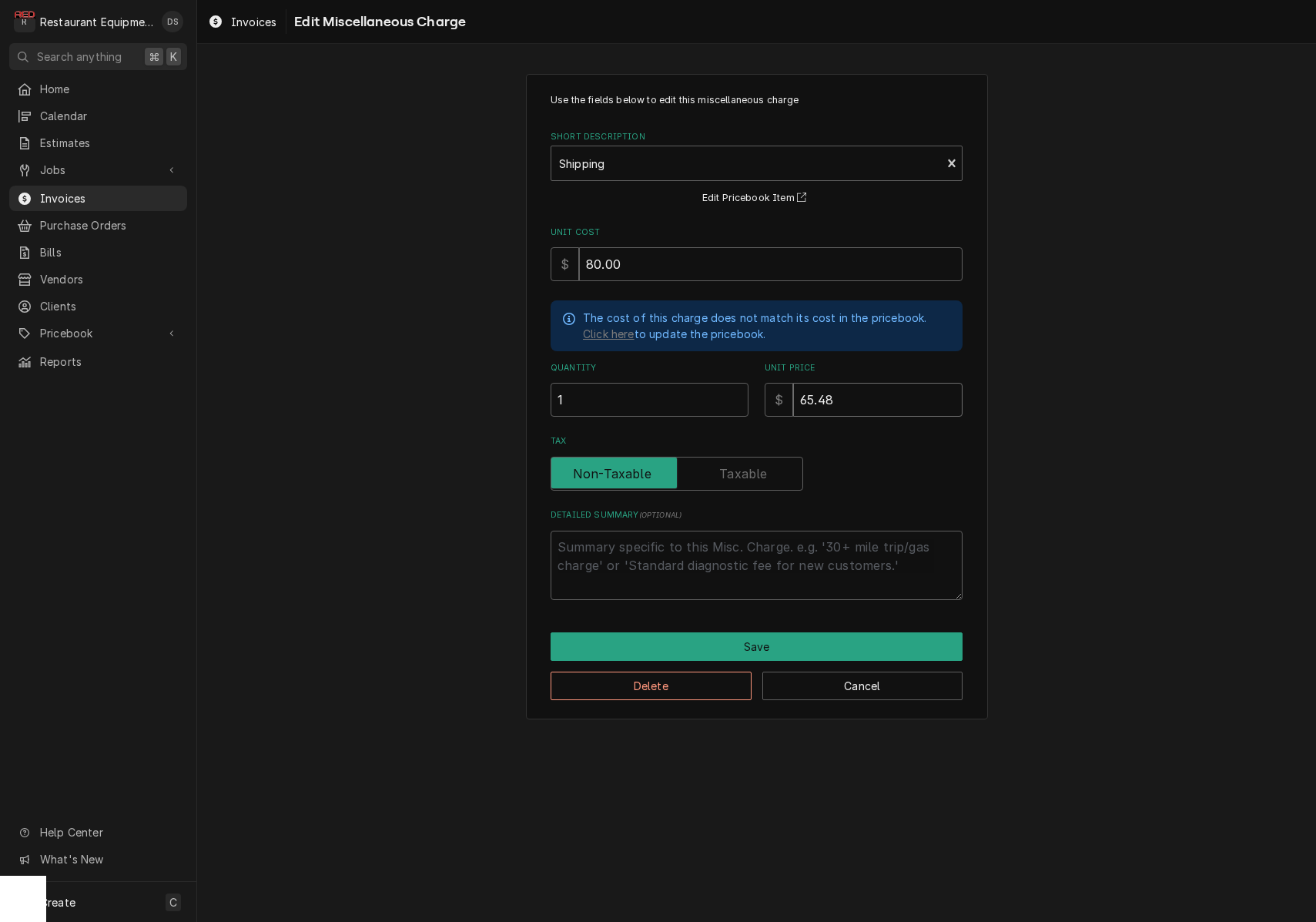
type input "1"
type textarea "x"
type input "10"
type textarea "x"
type input "108"
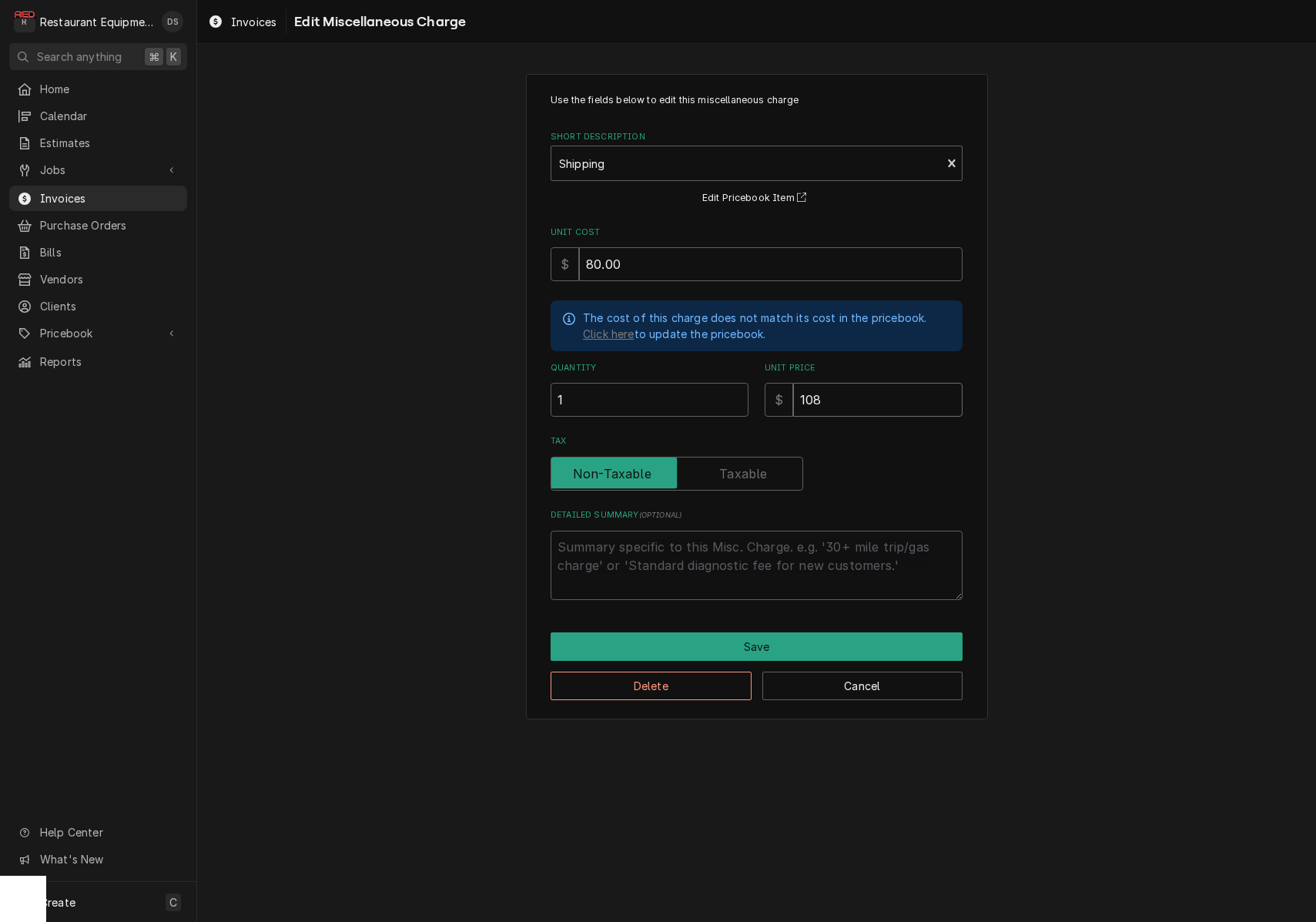
type textarea "x"
type input "108.7"
type textarea "x"
type input "108.74"
click at [735, 643] on button "Save" at bounding box center [757, 646] width 412 height 29
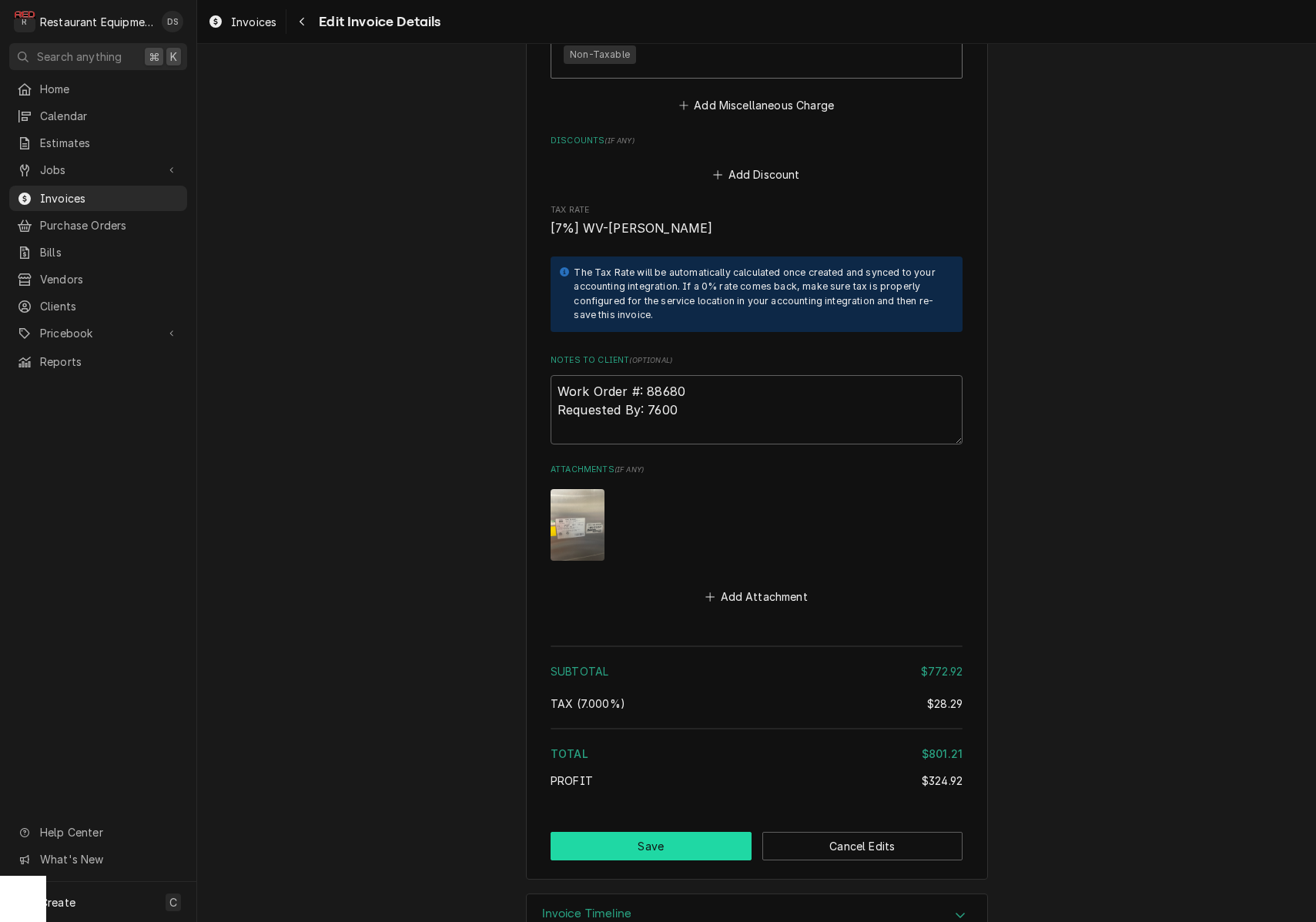
scroll to position [3109, 0]
click at [704, 832] on button "Save" at bounding box center [651, 846] width 201 height 29
type textarea "x"
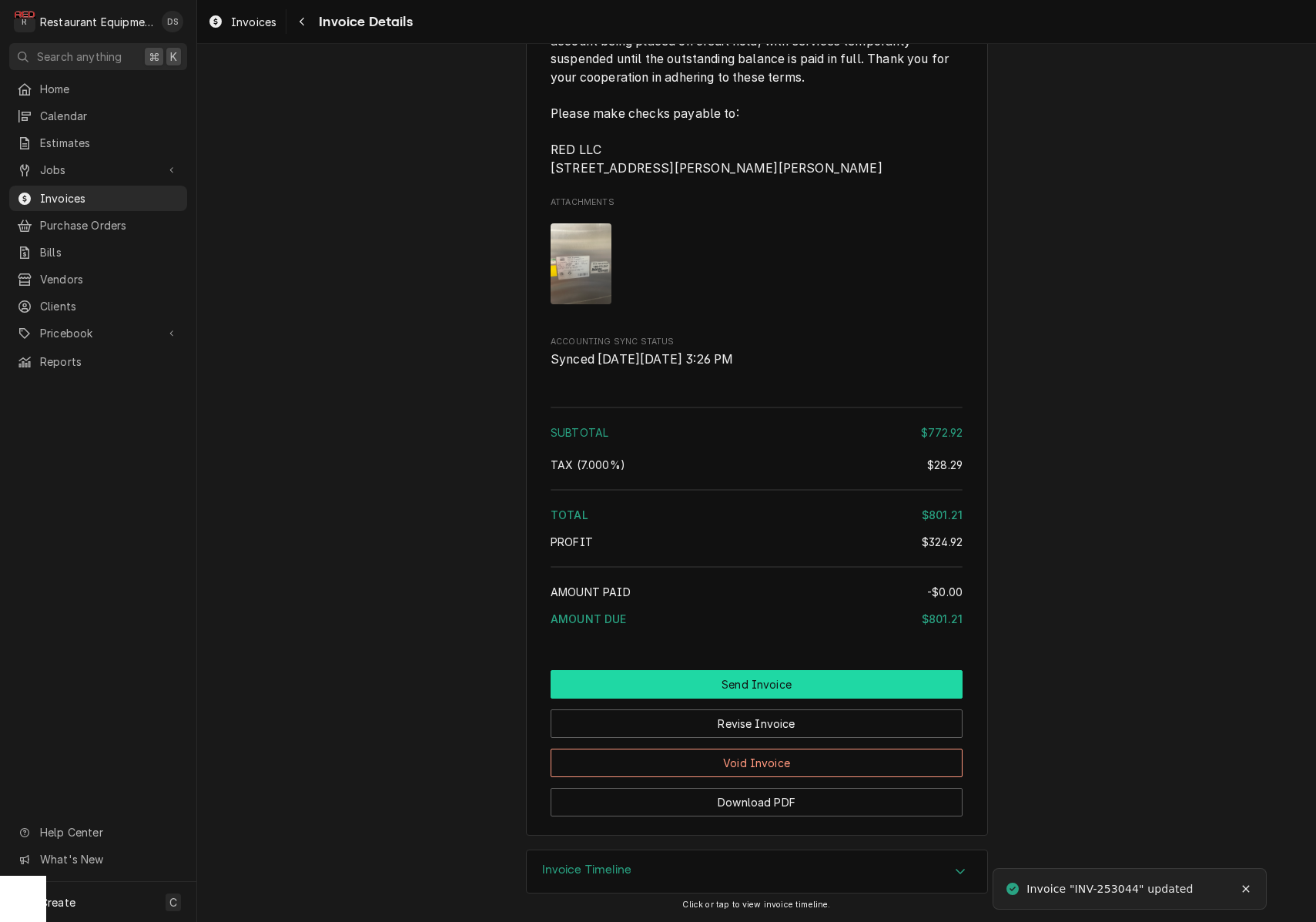
scroll to position [2989, 0]
click at [783, 675] on button "Send Invoice" at bounding box center [757, 684] width 412 height 29
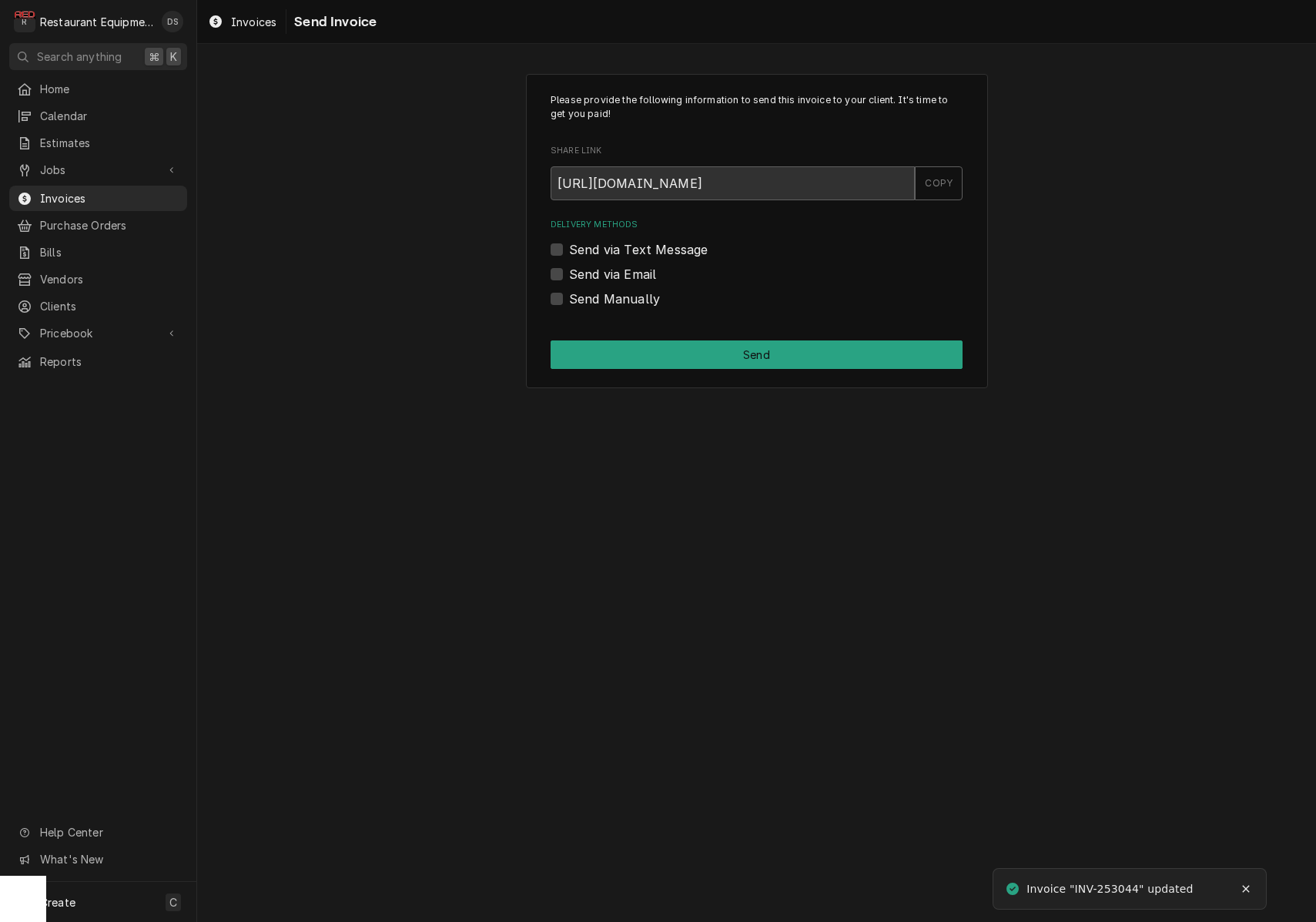
click at [569, 270] on label "Send via Email" at bounding box center [613, 274] width 87 height 19
click at [569, 270] on input "Send via Email" at bounding box center [775, 282] width 412 height 34
checkbox input "true"
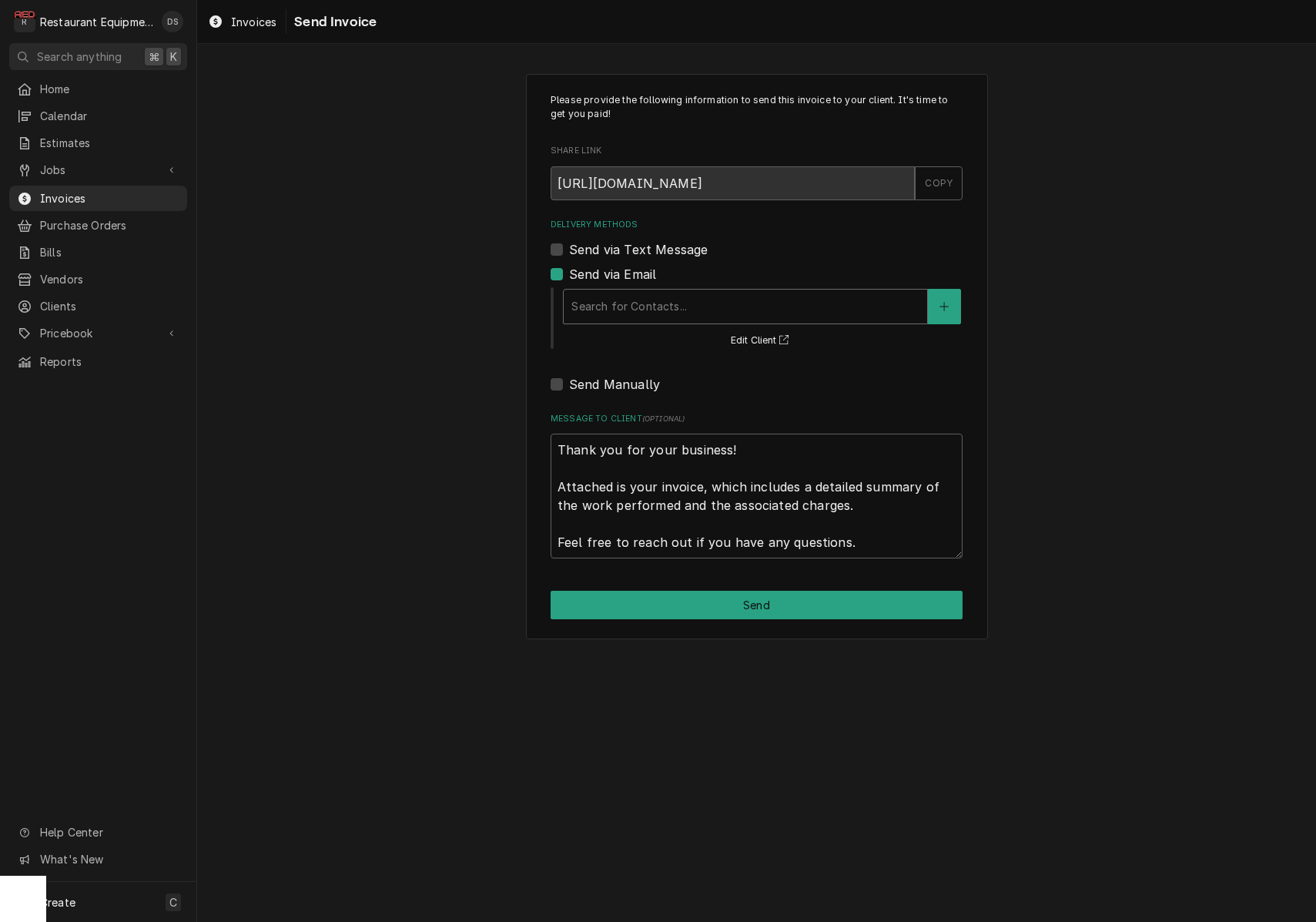
click at [664, 304] on div "Search for Contacts..." at bounding box center [744, 306] width 348 height 16
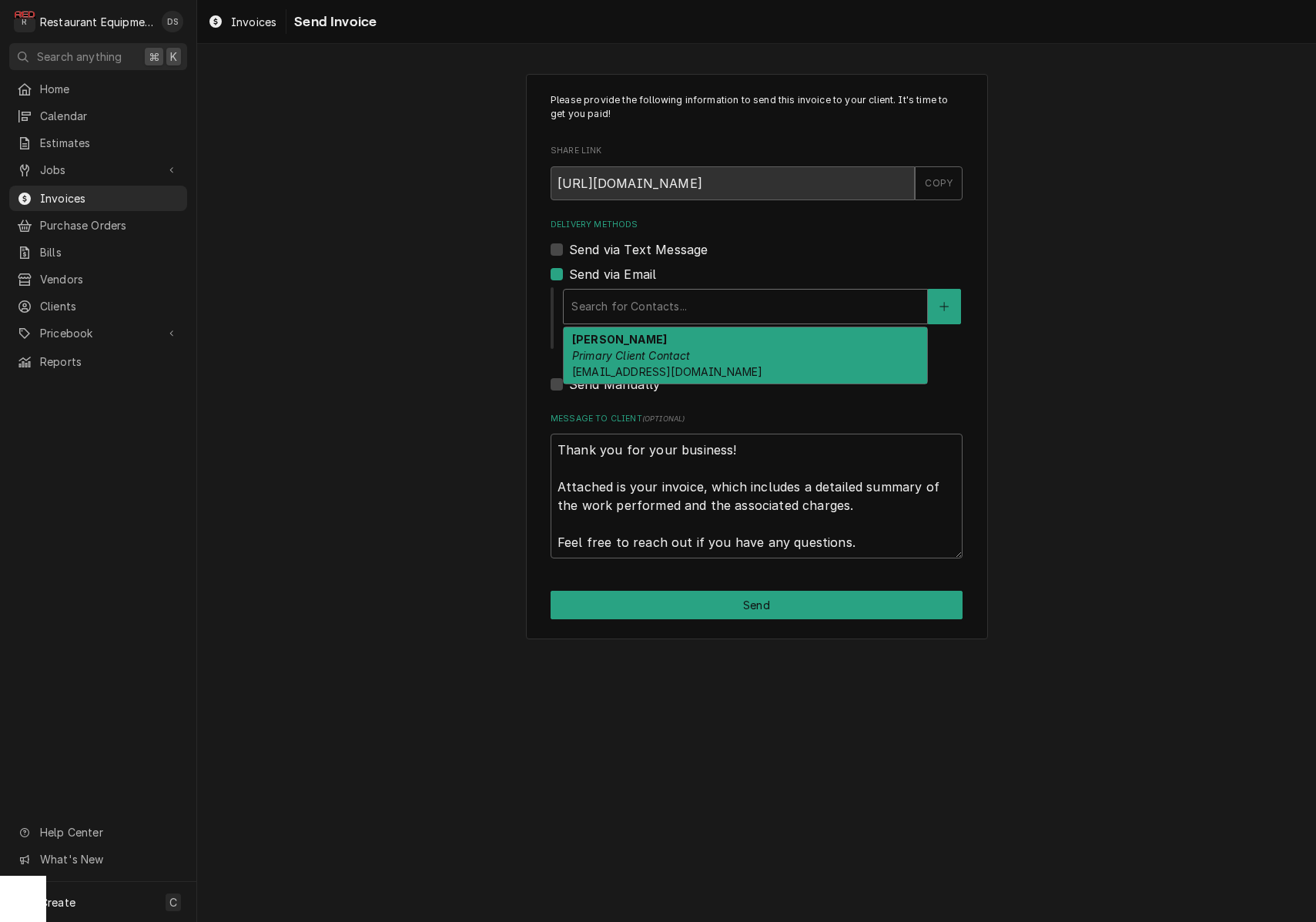
drag, startPoint x: 672, startPoint y: 355, endPoint x: 677, endPoint y: 377, distance: 22.6
click at [672, 355] on em "Primary Client Contact" at bounding box center [631, 355] width 119 height 13
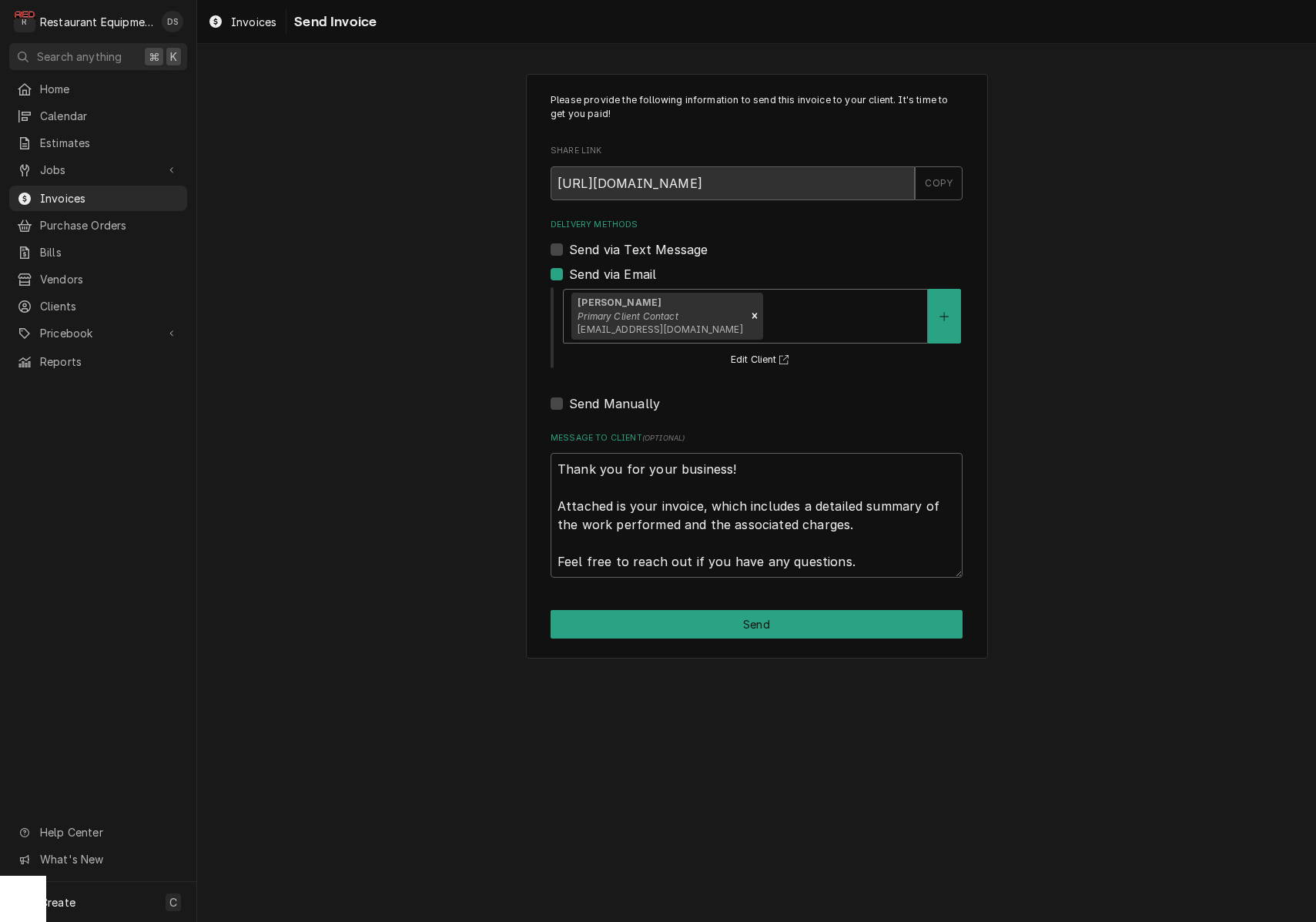
click at [710, 610] on button "Send" at bounding box center [757, 624] width 412 height 29
type textarea "x"
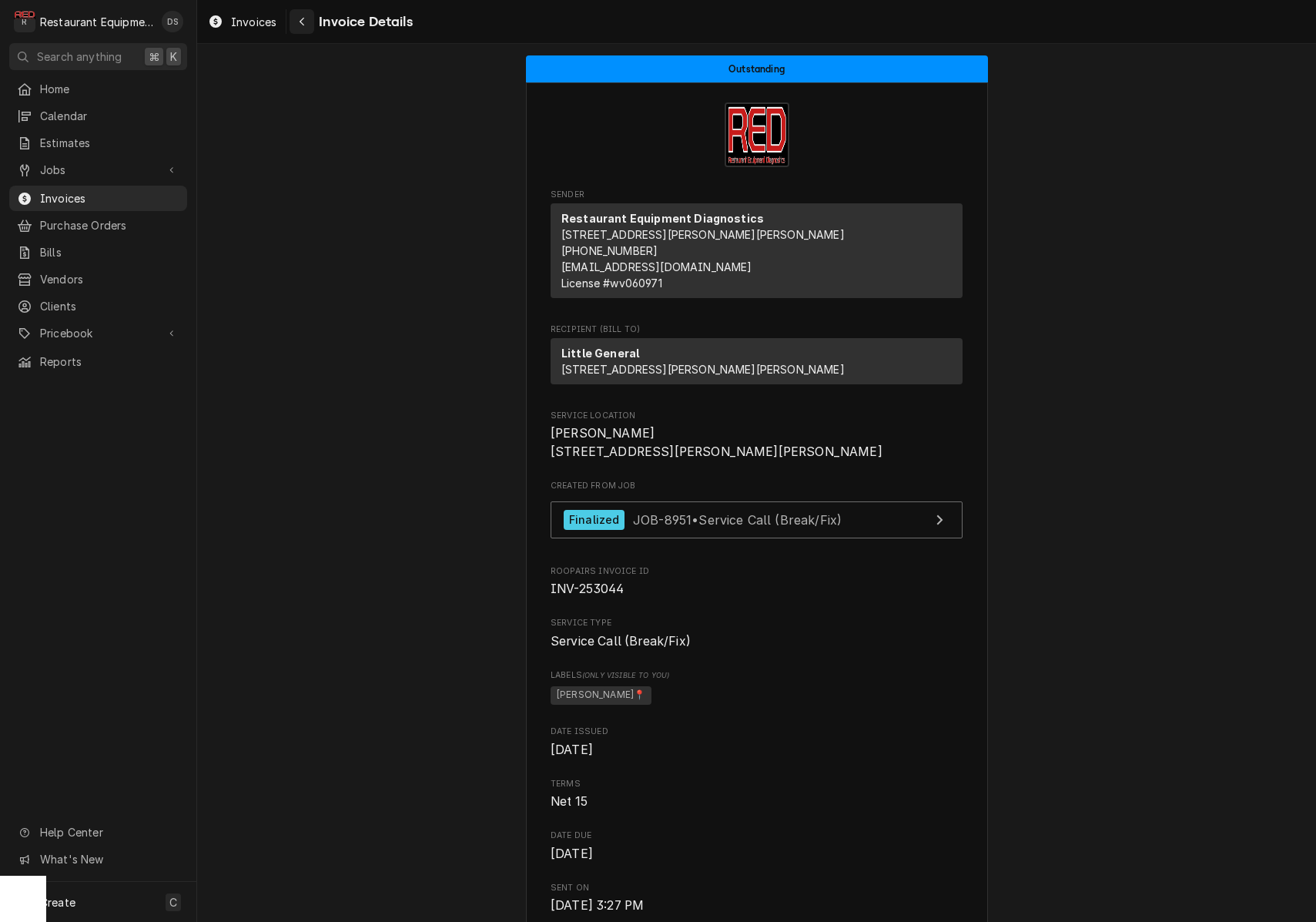
click at [295, 26] on div "Navigate back" at bounding box center [302, 22] width 15 height 15
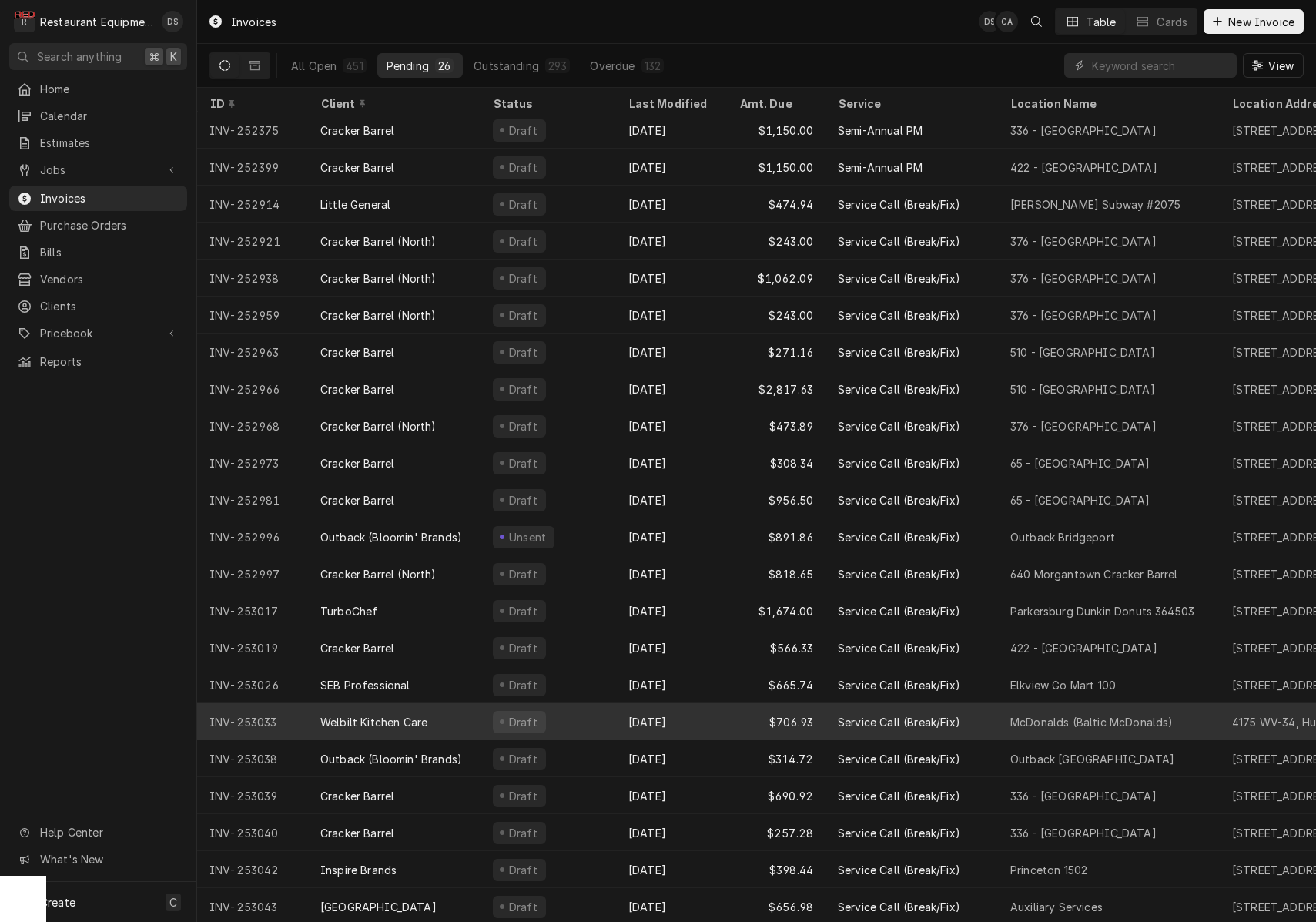
scroll to position [155, 0]
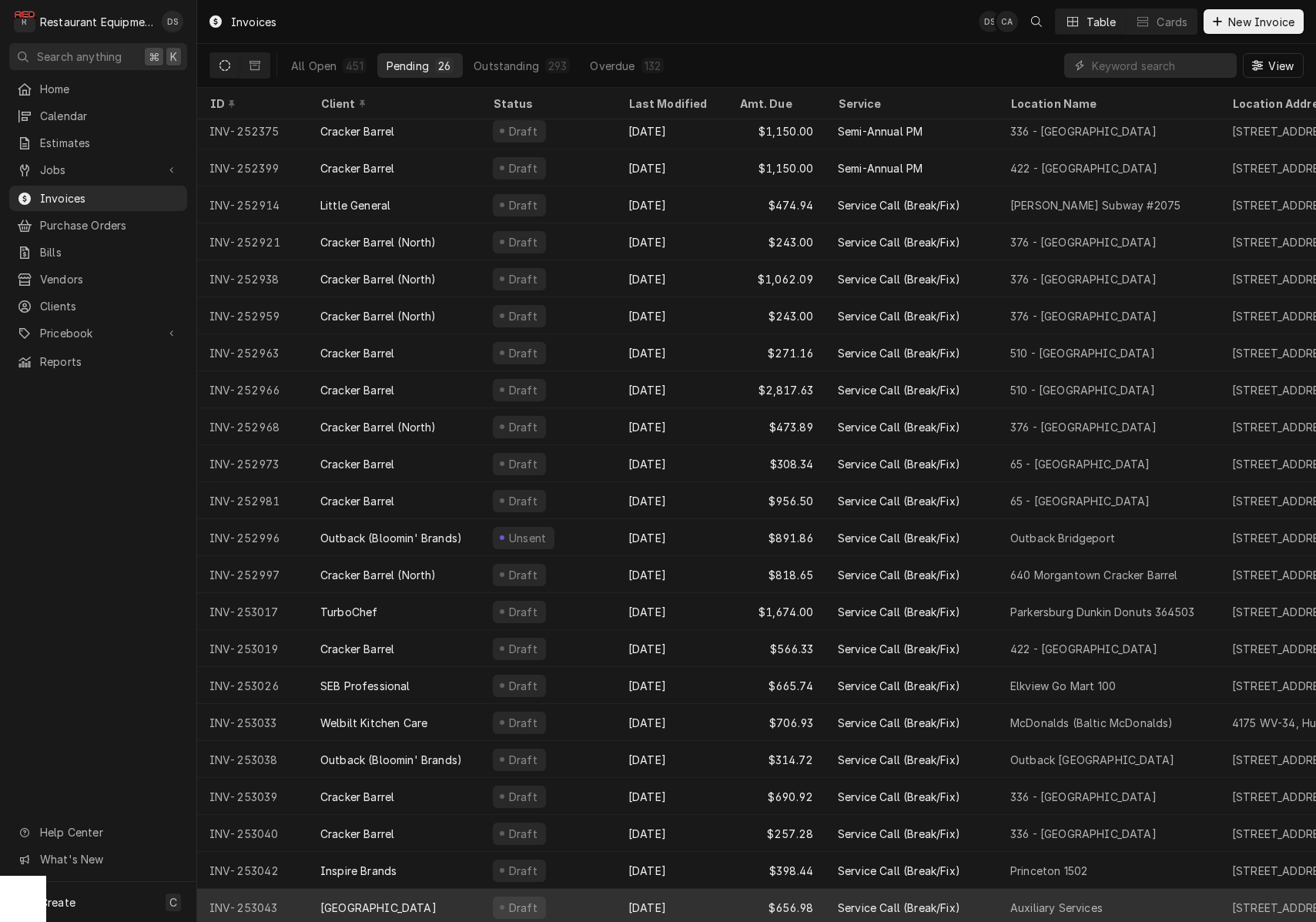
click at [720, 896] on div "[DATE]" at bounding box center [671, 907] width 111 height 37
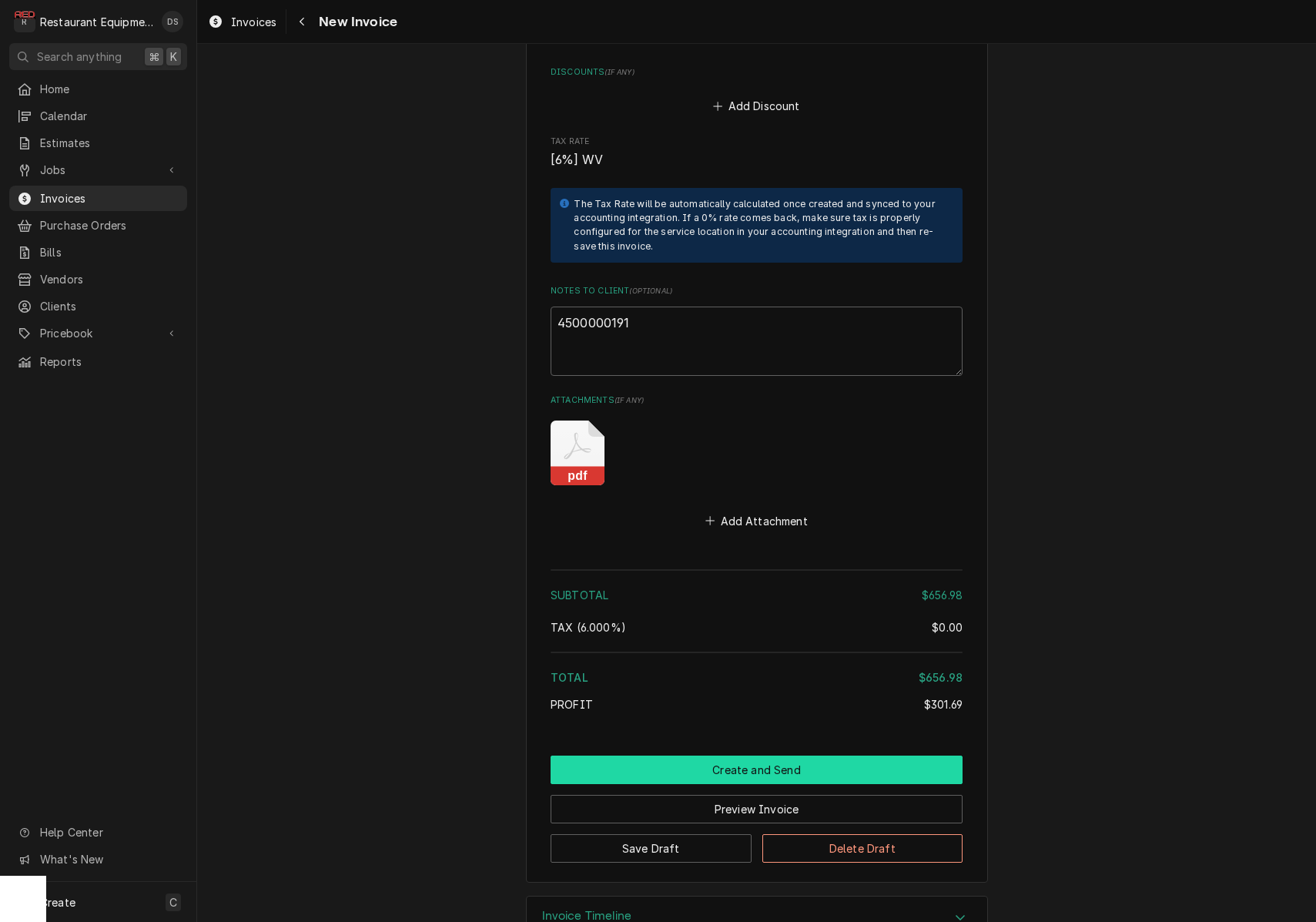
click at [722, 755] on button "Create and Send" at bounding box center [757, 769] width 412 height 29
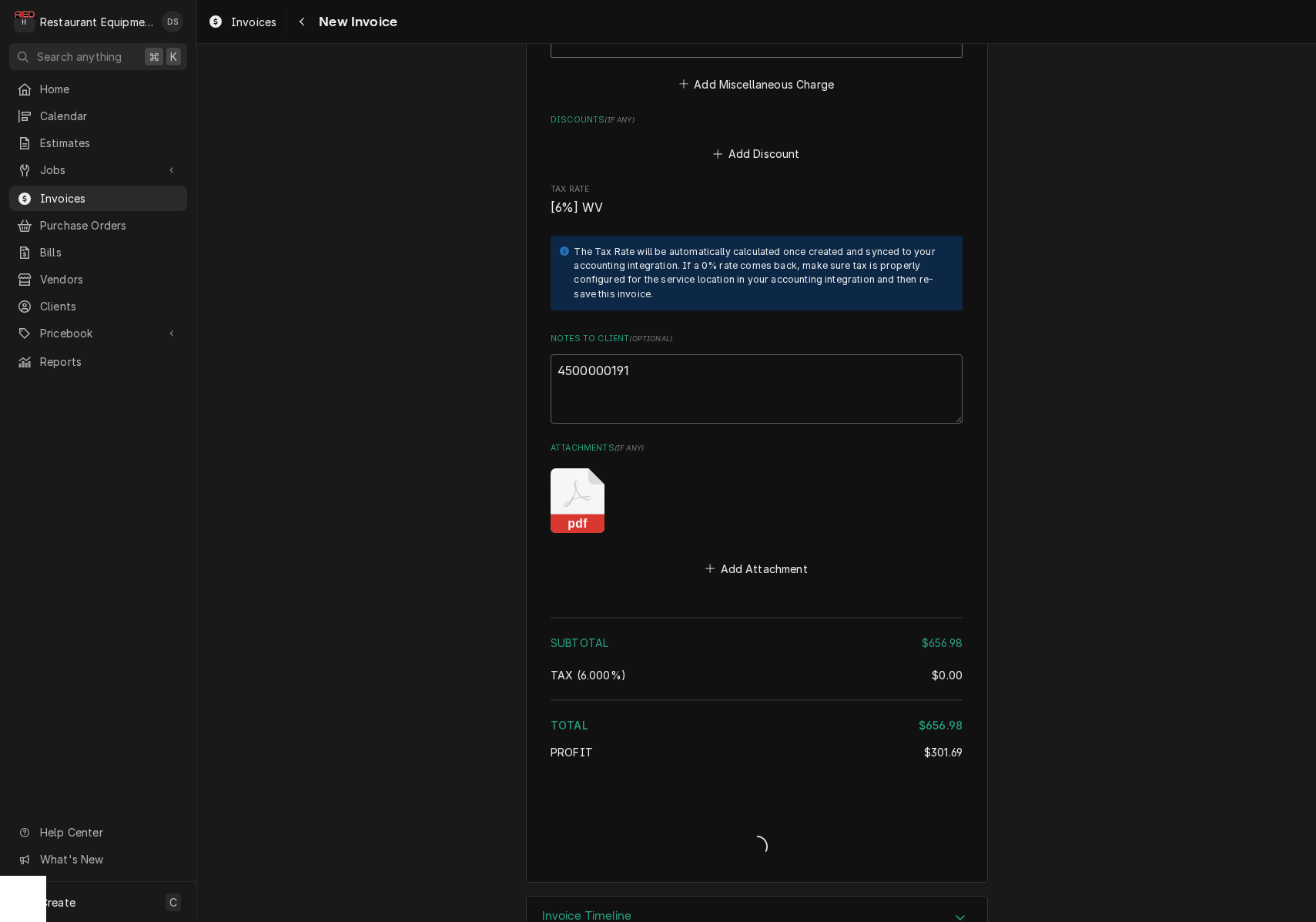
type textarea "x"
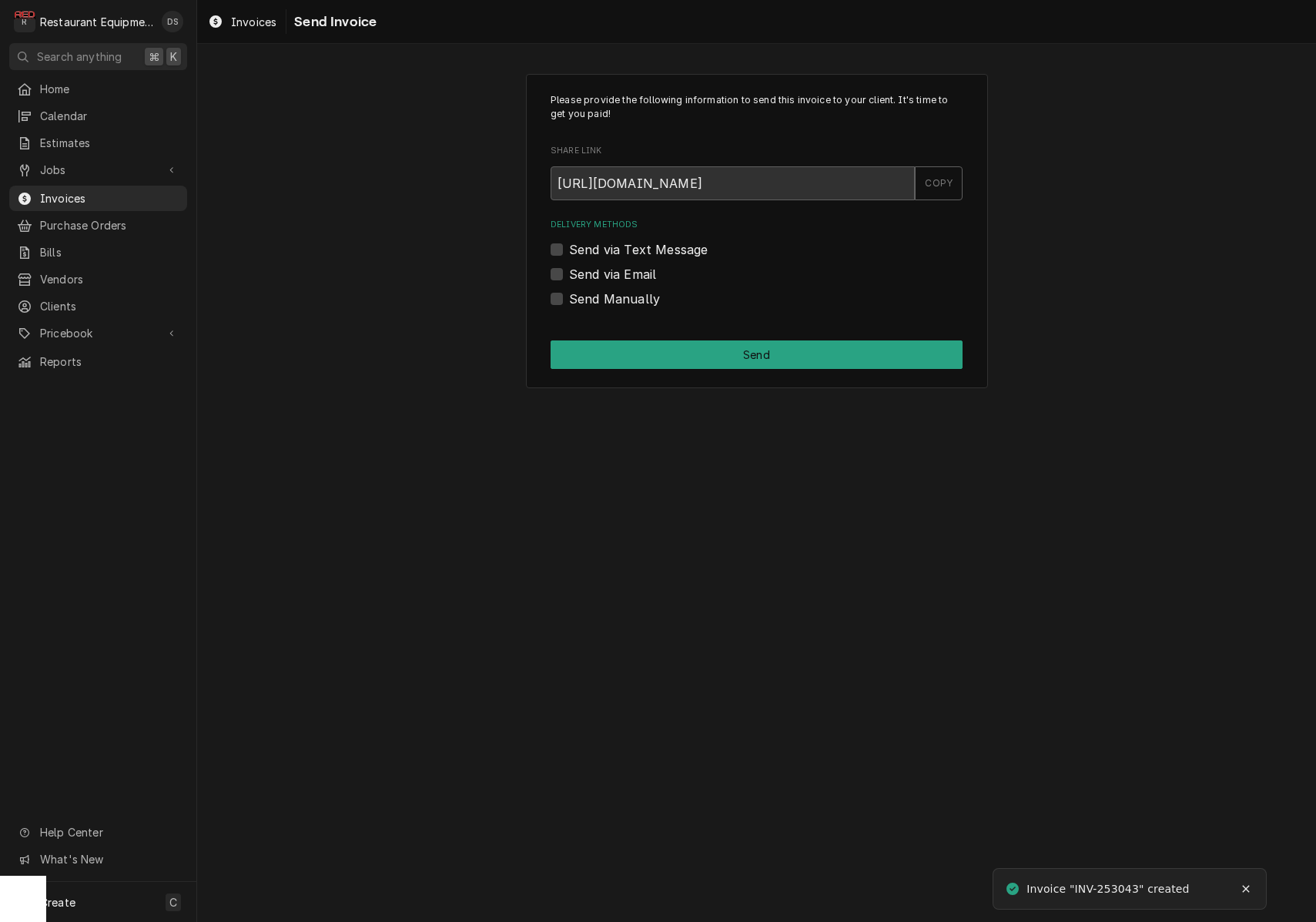
click at [569, 276] on label "Send via Email" at bounding box center [613, 274] width 87 height 19
click at [569, 276] on input "Send via Email" at bounding box center [775, 282] width 412 height 34
checkbox input "true"
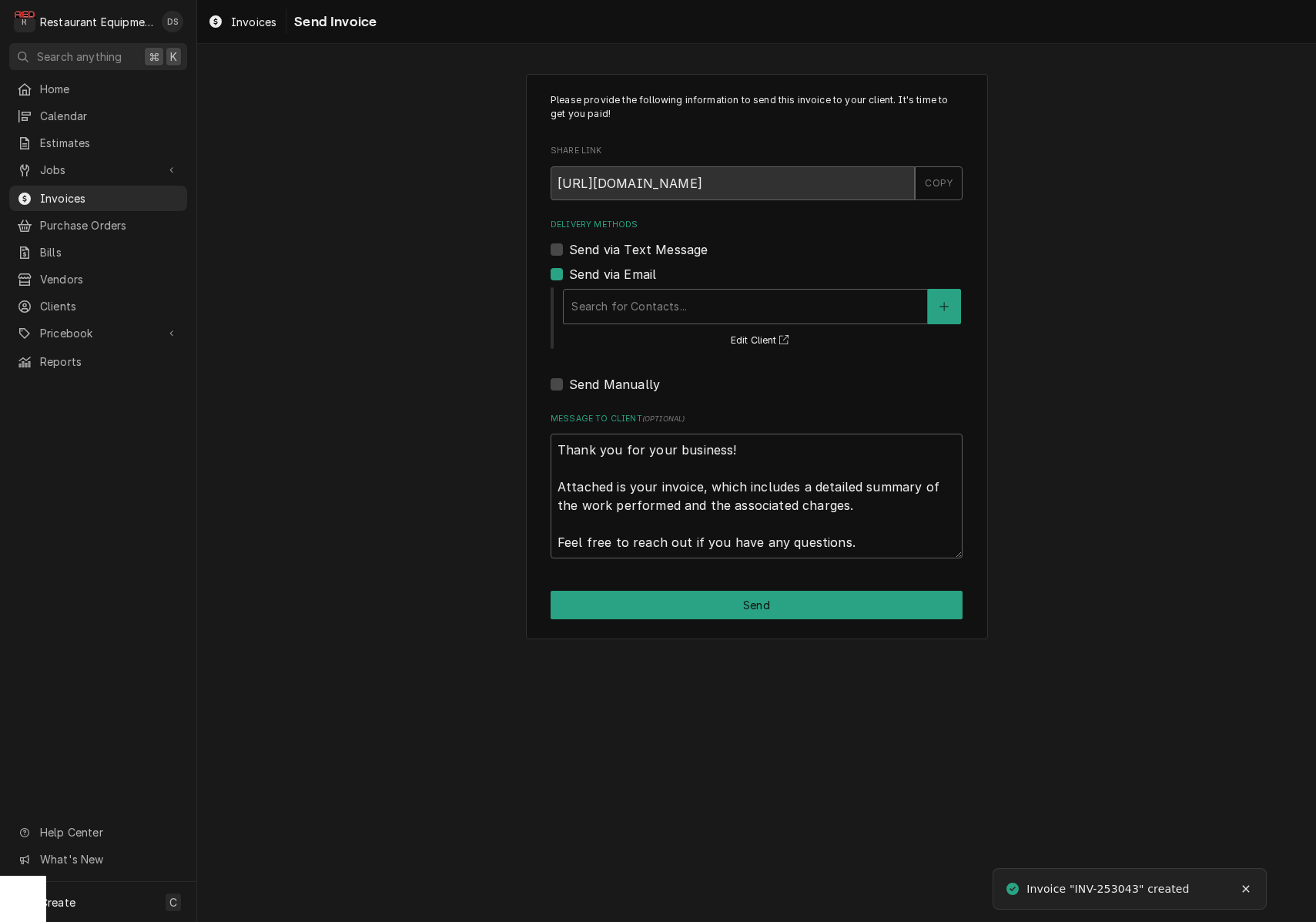
click at [754, 323] on div "Search for Contacts... Edit Client" at bounding box center [762, 318] width 401 height 64
click at [737, 310] on div "Delivery Methods" at bounding box center [744, 307] width 348 height 28
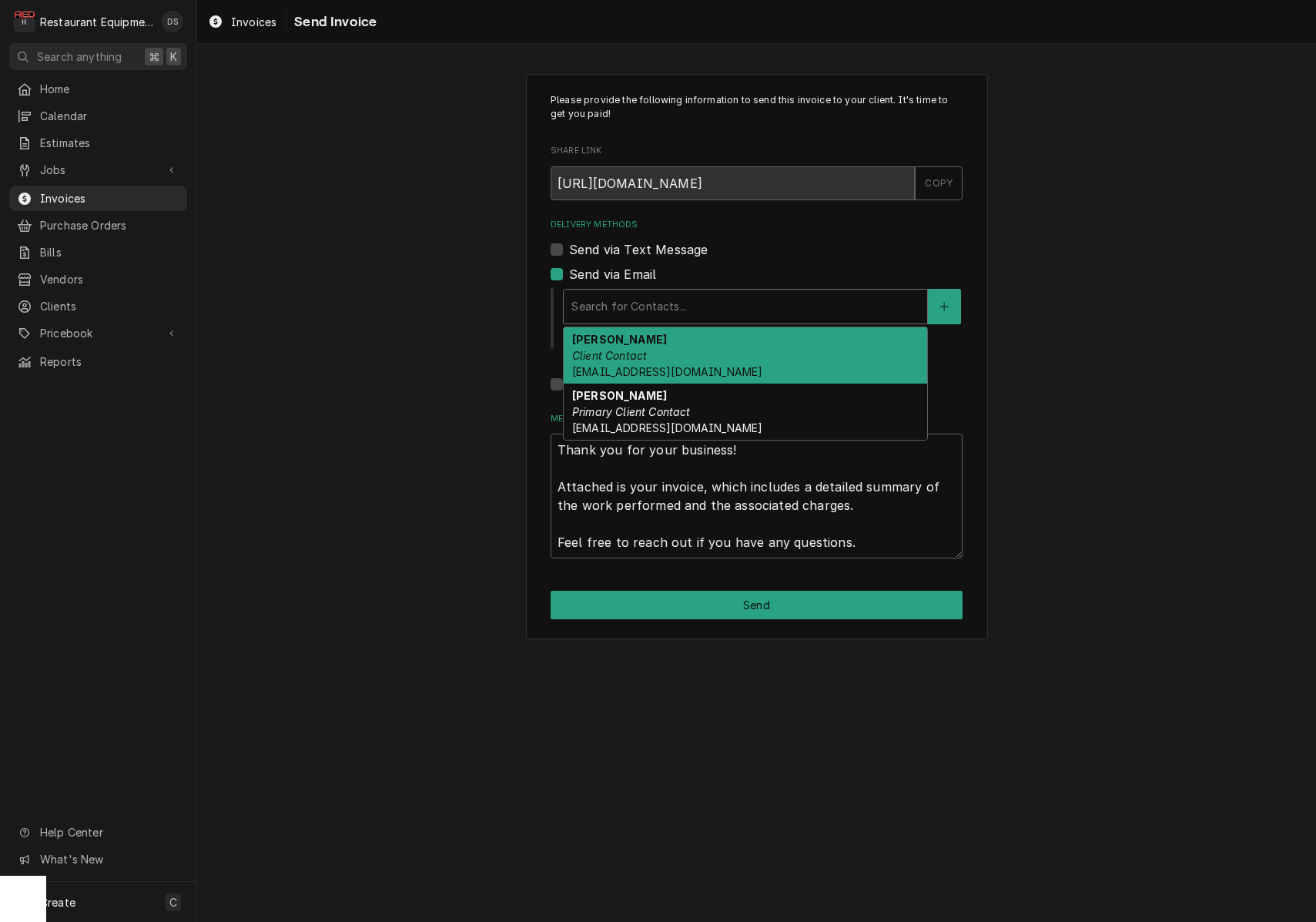
click at [717, 353] on div "Darlene McNeal Client Contact smcneel@k12.wv.us" at bounding box center [745, 355] width 363 height 57
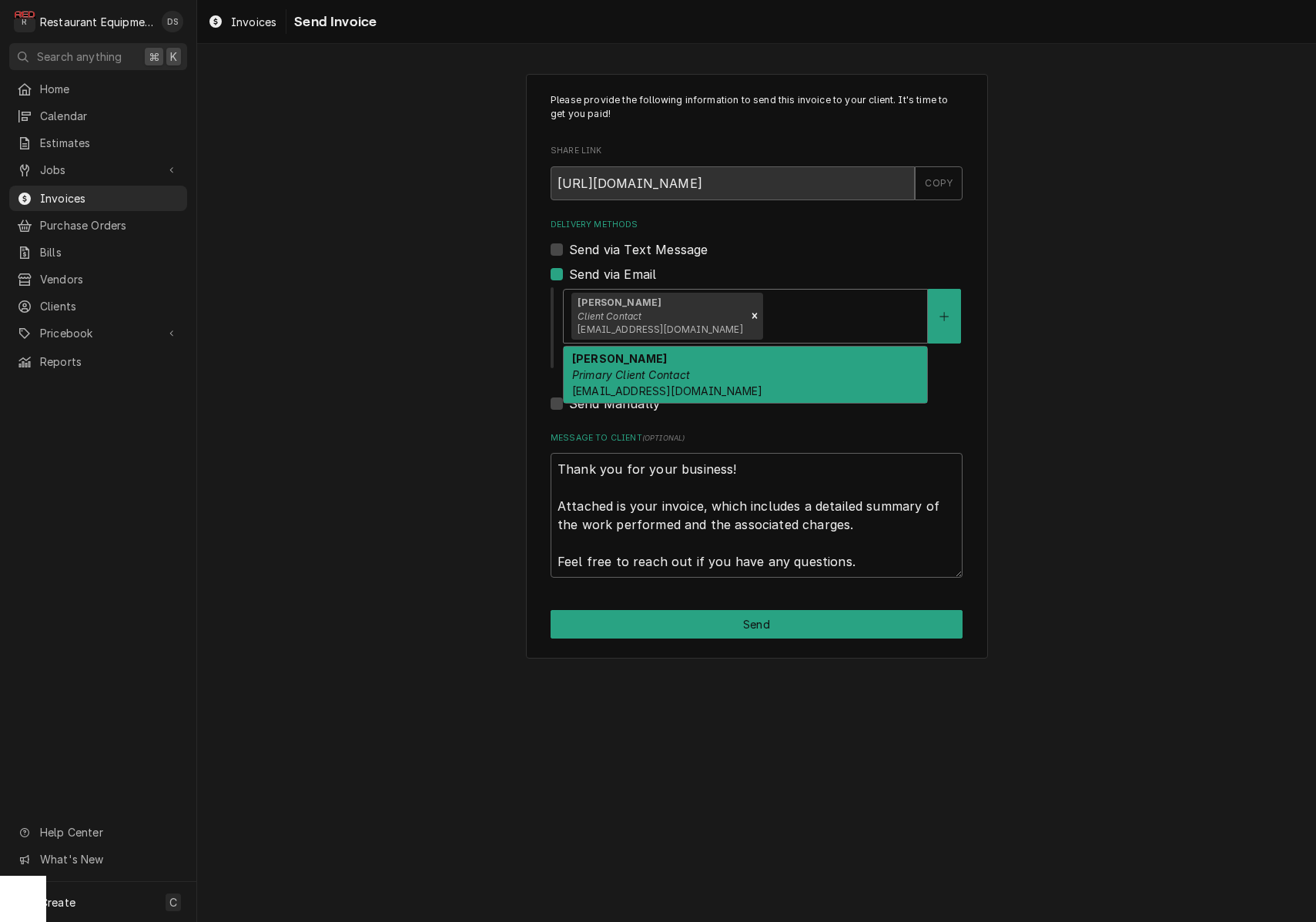
drag, startPoint x: 787, startPoint y: 314, endPoint x: 788, endPoint y: 326, distance: 12.0
click at [787, 316] on div "Delivery Methods" at bounding box center [842, 316] width 154 height 28
click at [778, 367] on div "Malati Reeve Primary Client Contact mreeve@k12.wv.us" at bounding box center [745, 374] width 363 height 57
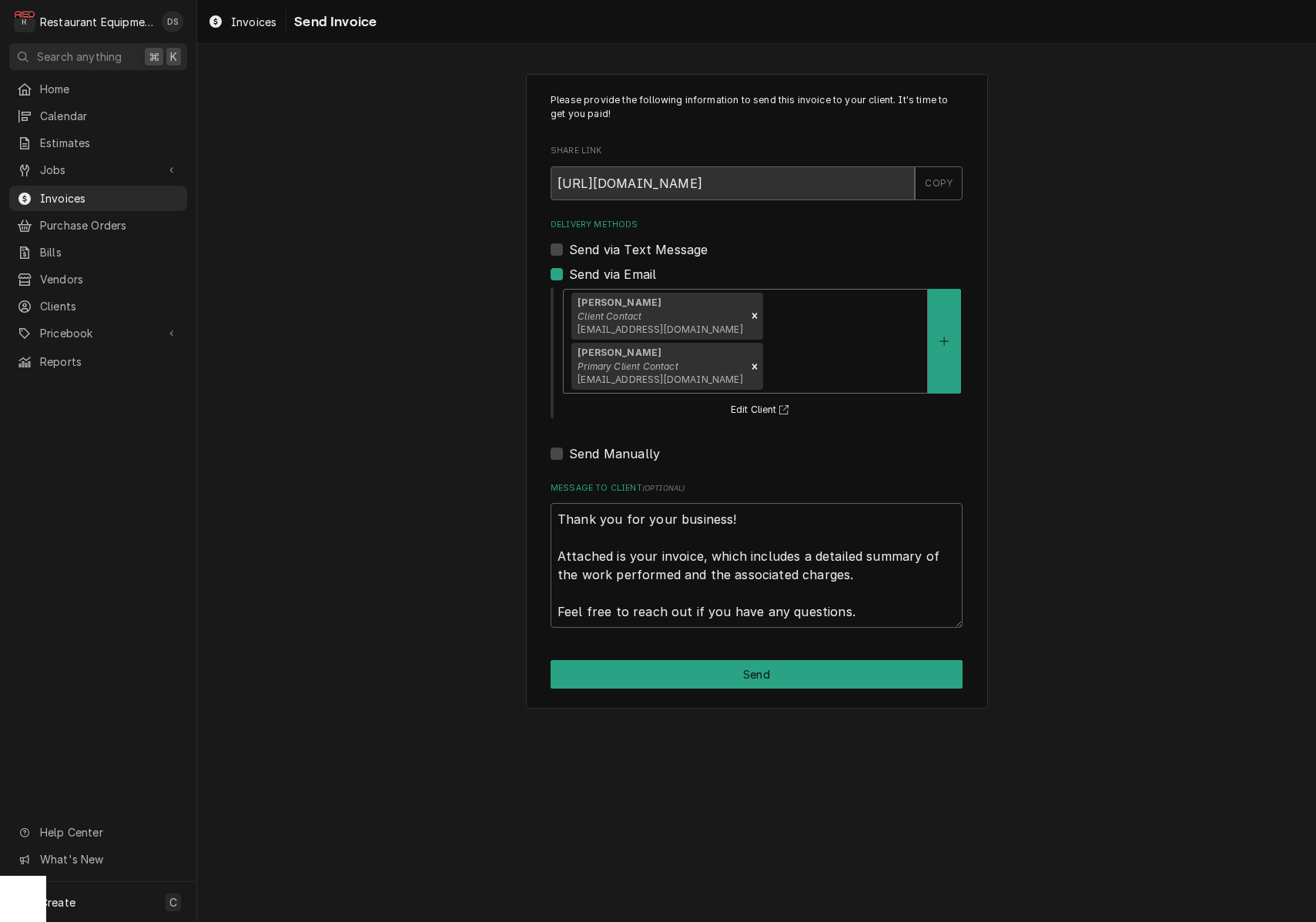
click at [774, 660] on button "Send" at bounding box center [757, 674] width 412 height 29
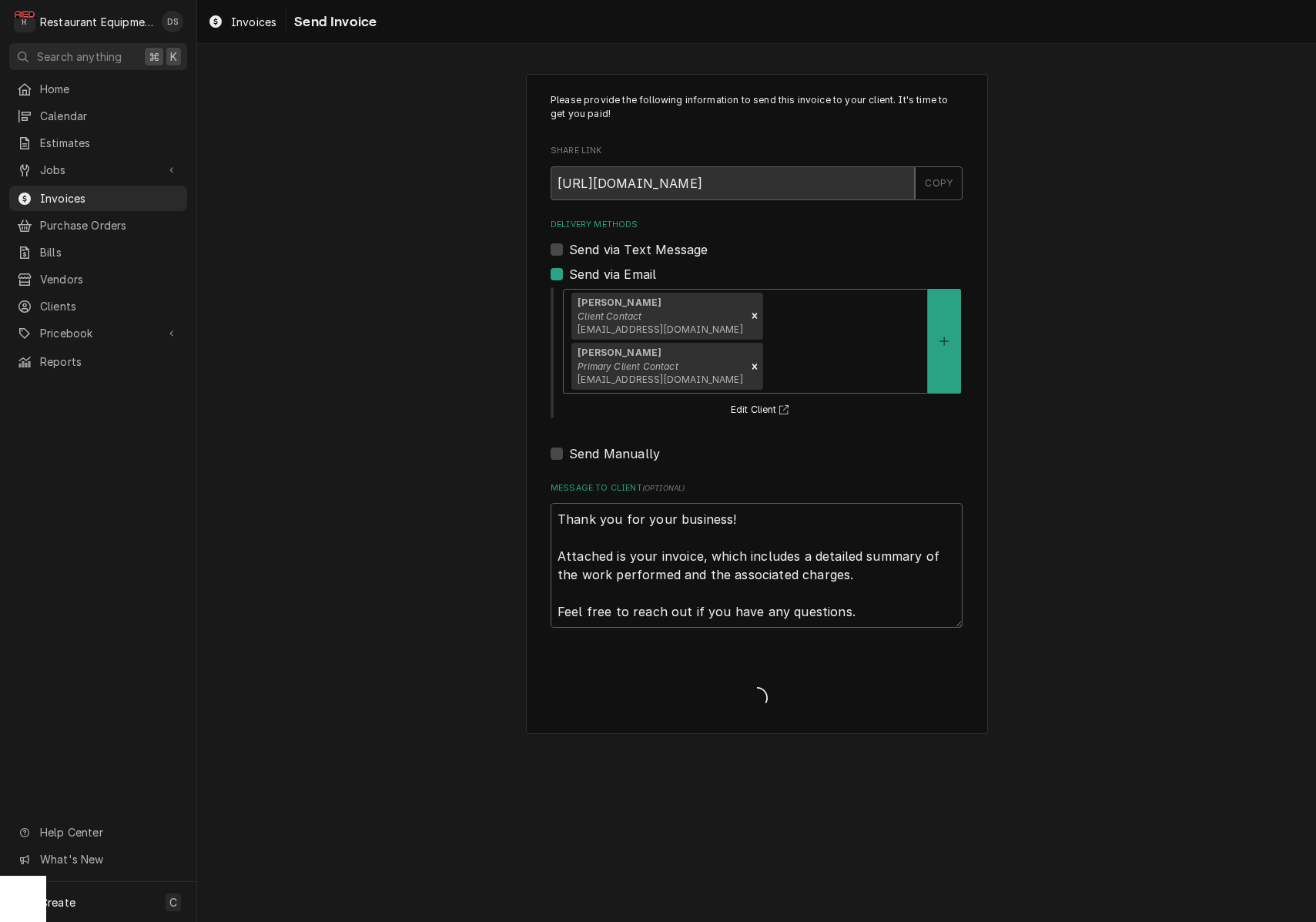
type textarea "x"
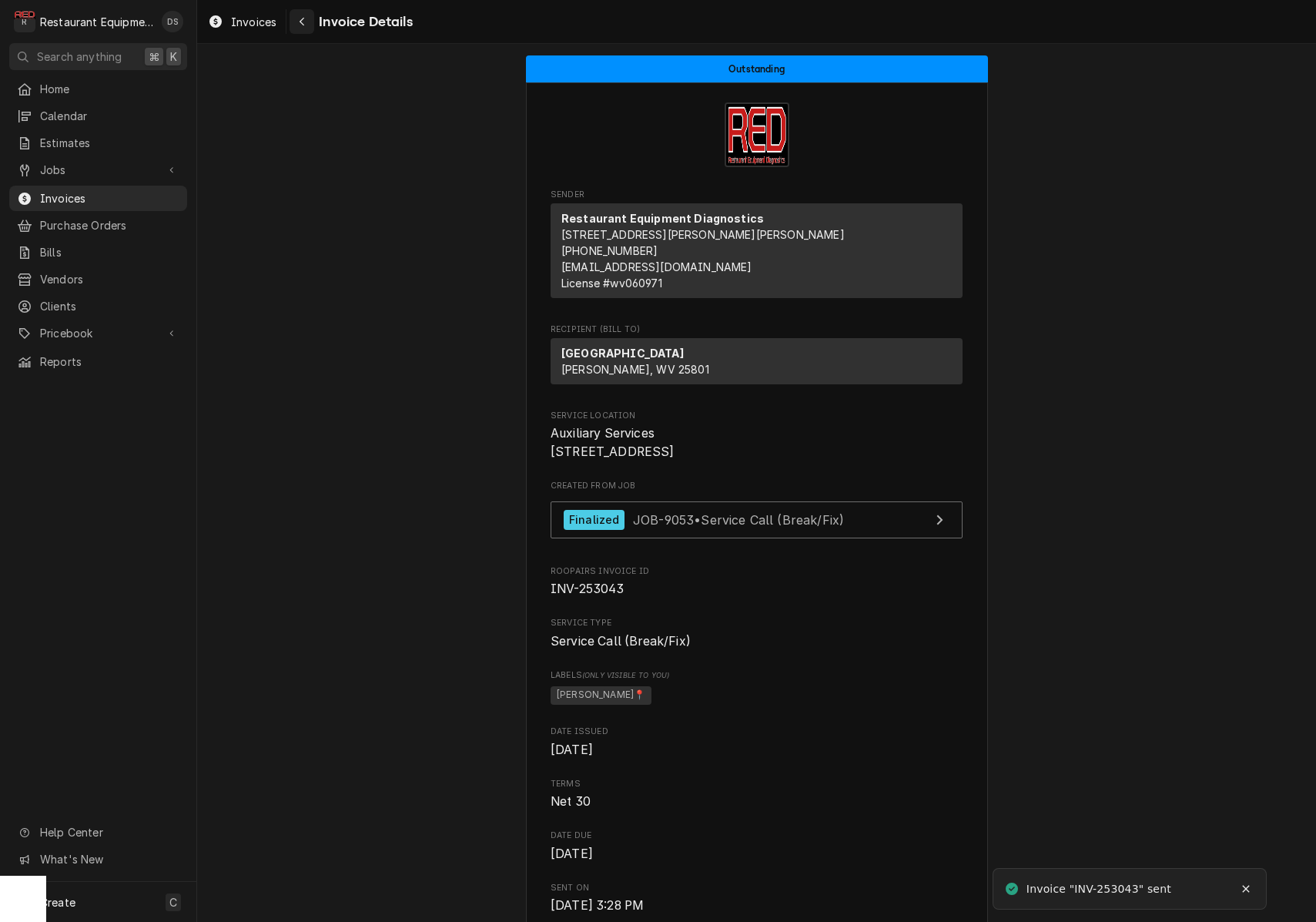
click at [304, 18] on icon "Navigate back" at bounding box center [302, 22] width 7 height 11
